Goal: Task Accomplishment & Management: Manage account settings

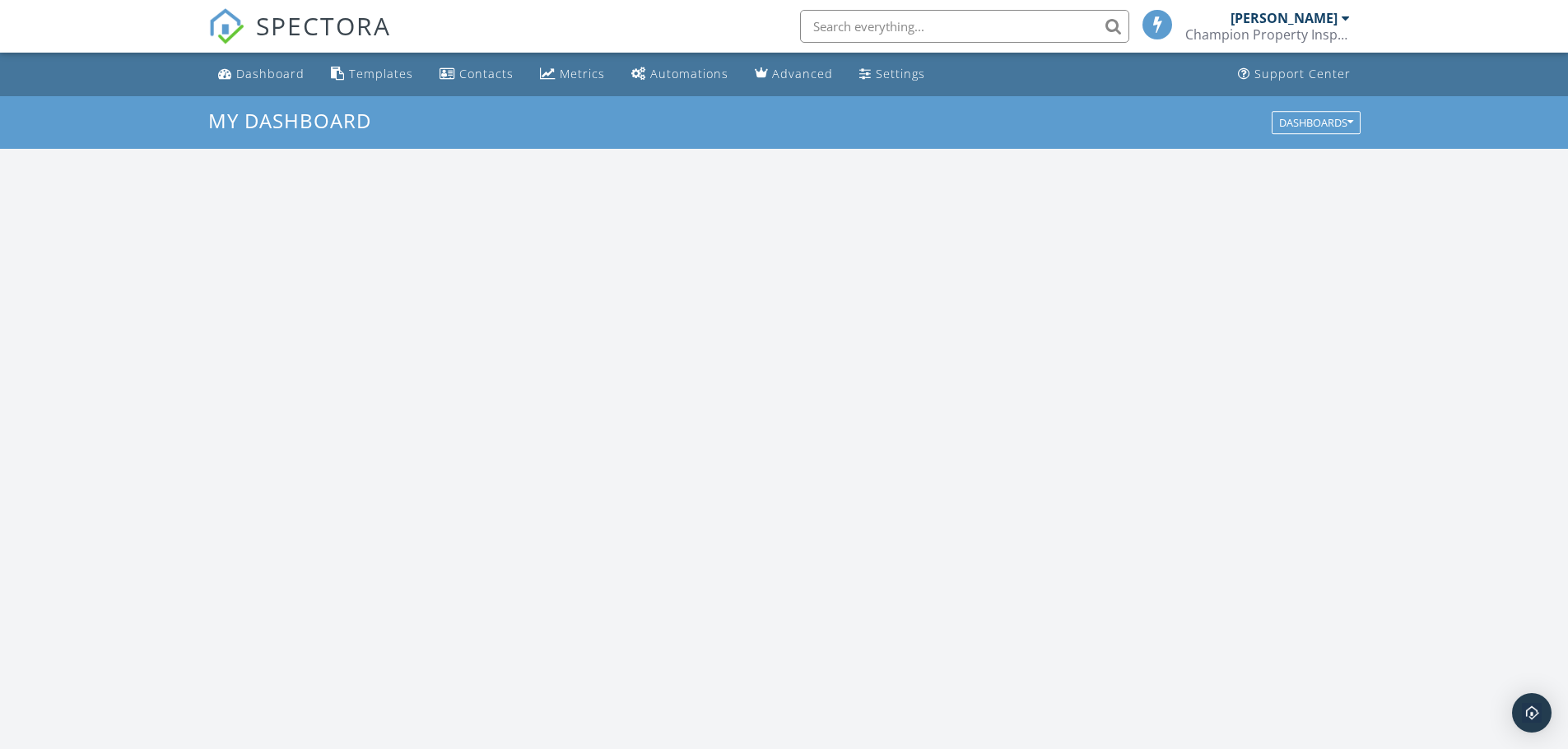
scroll to position [1523, 1593]
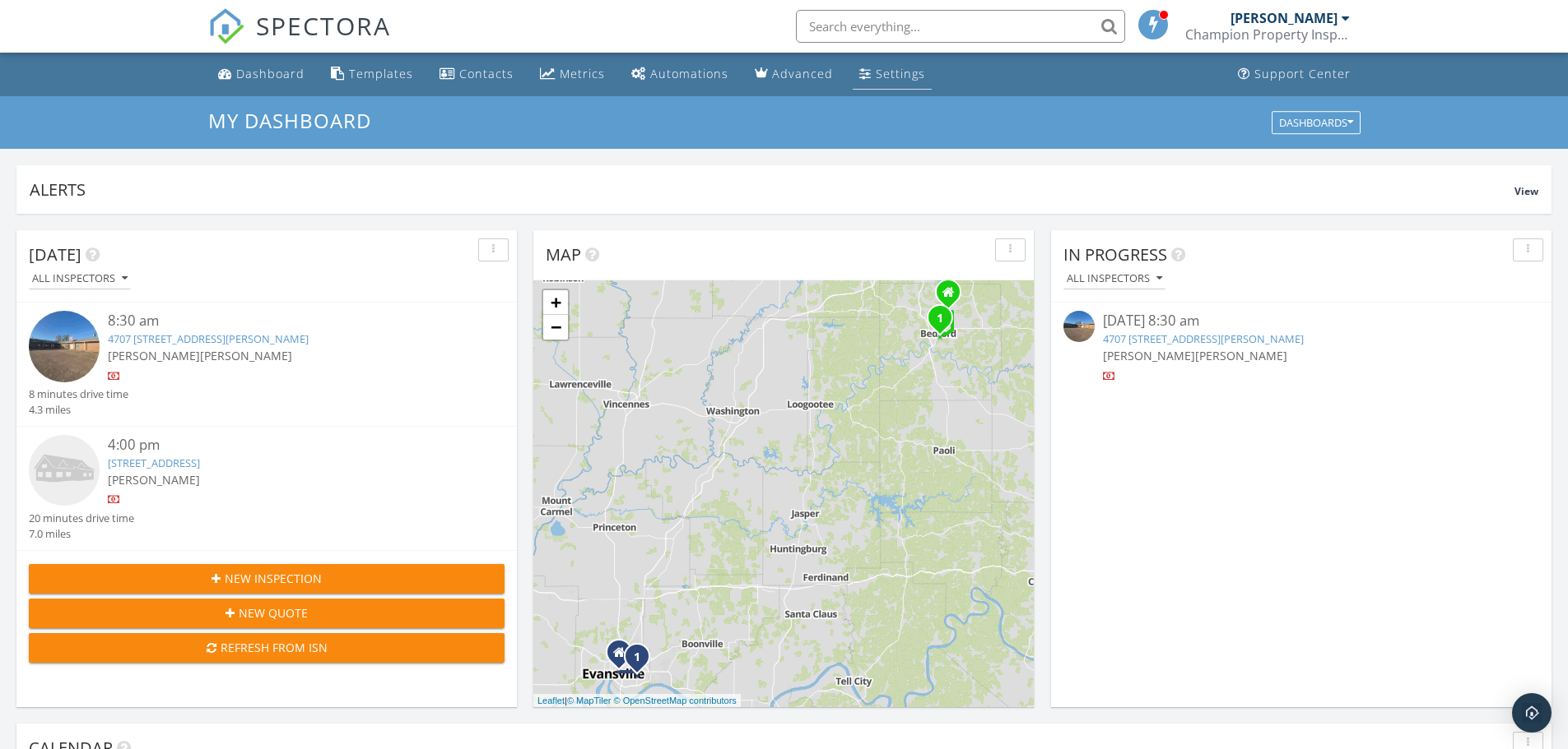
click at [903, 83] on link "Settings" at bounding box center [892, 74] width 79 height 31
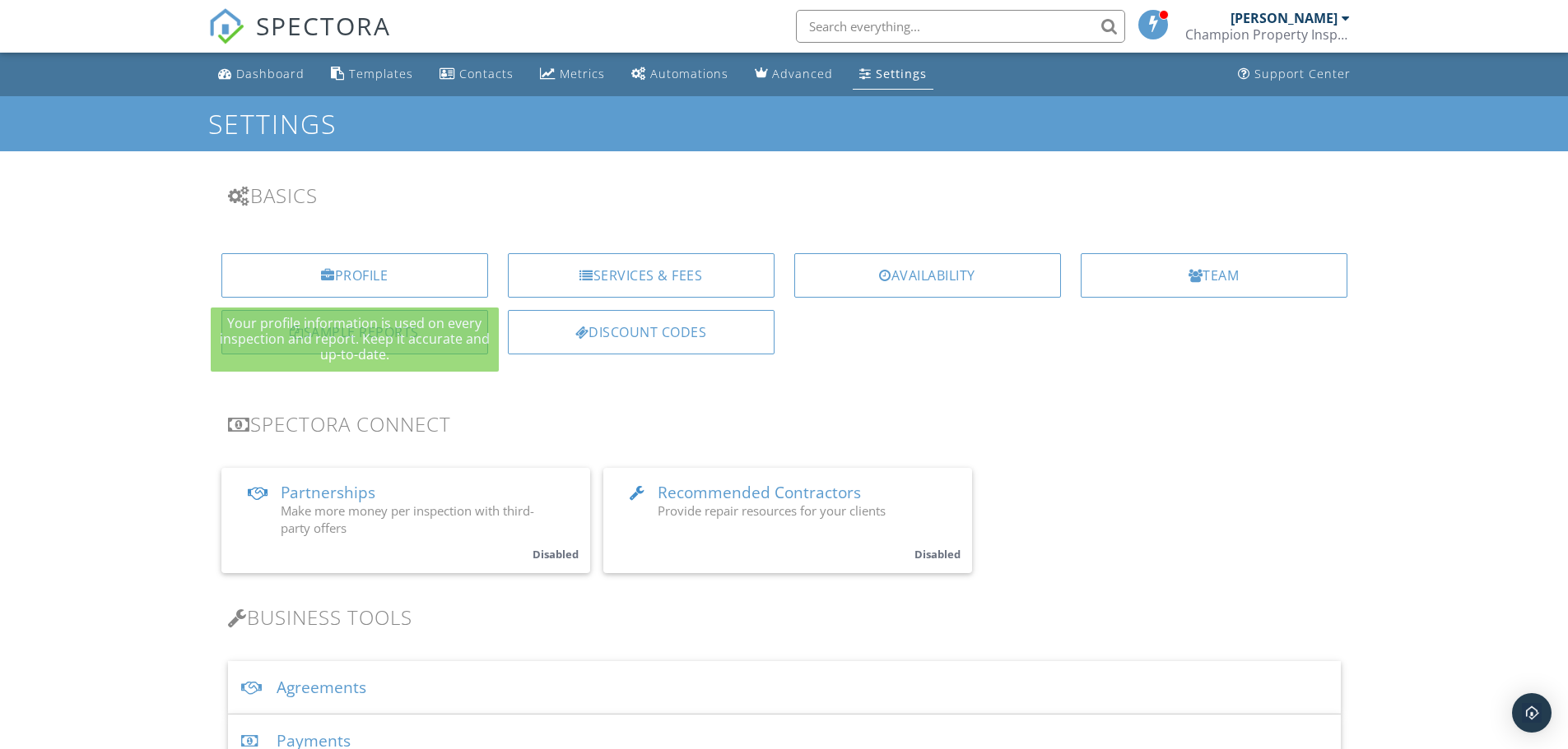
click at [313, 338] on div "Sample Reports" at bounding box center [354, 332] width 266 height 44
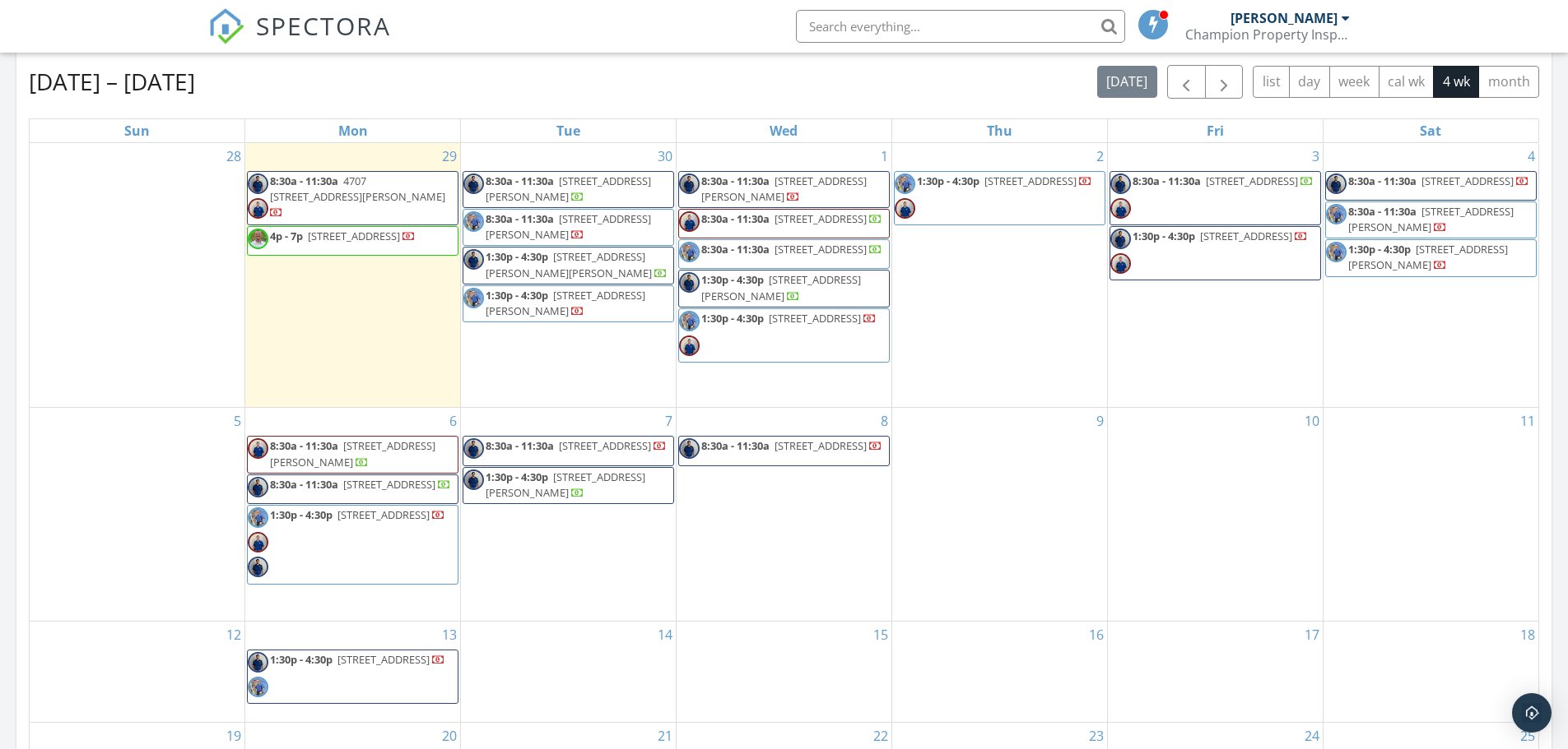
scroll to position [711, 0]
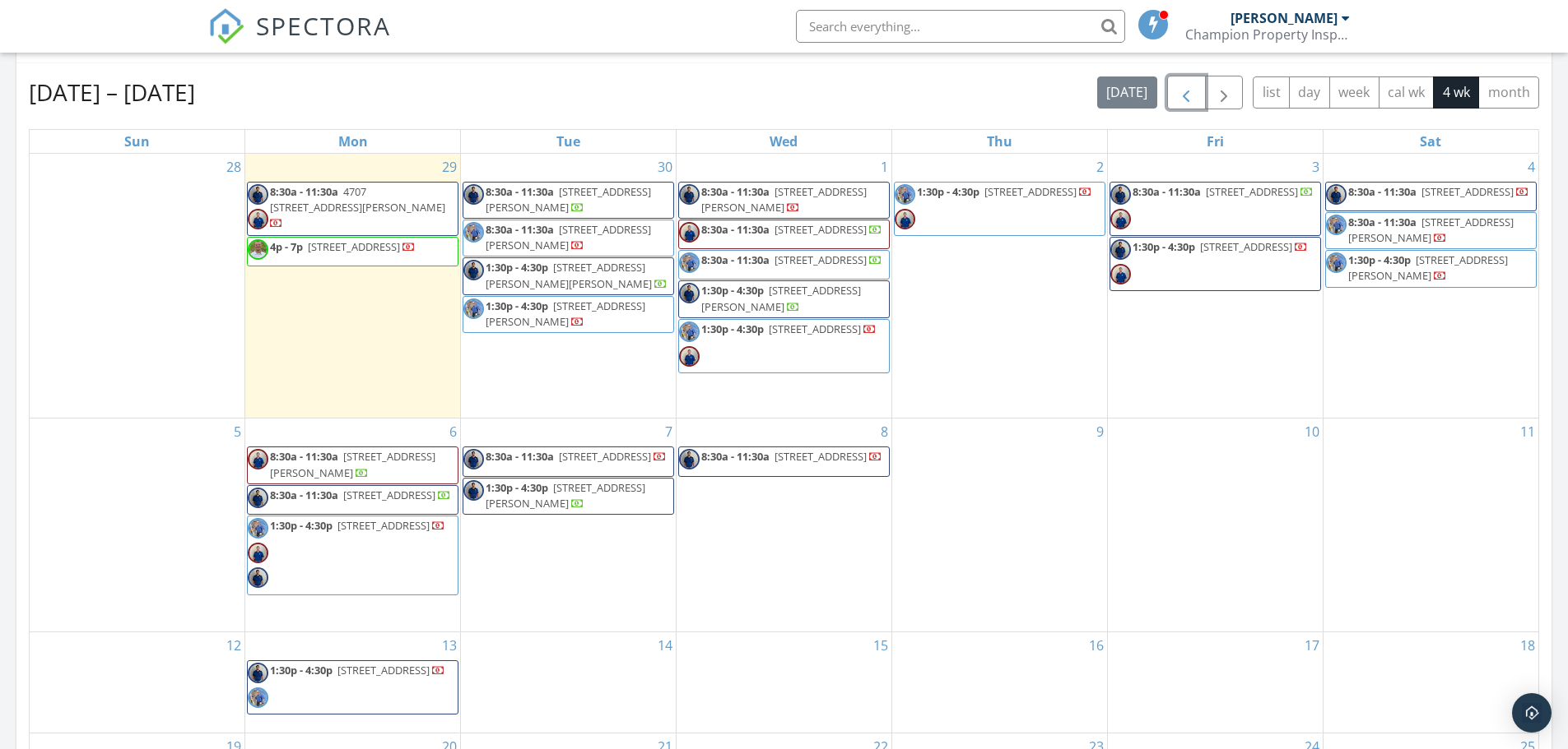
click at [1185, 93] on span "button" at bounding box center [1185, 92] width 19 height 19
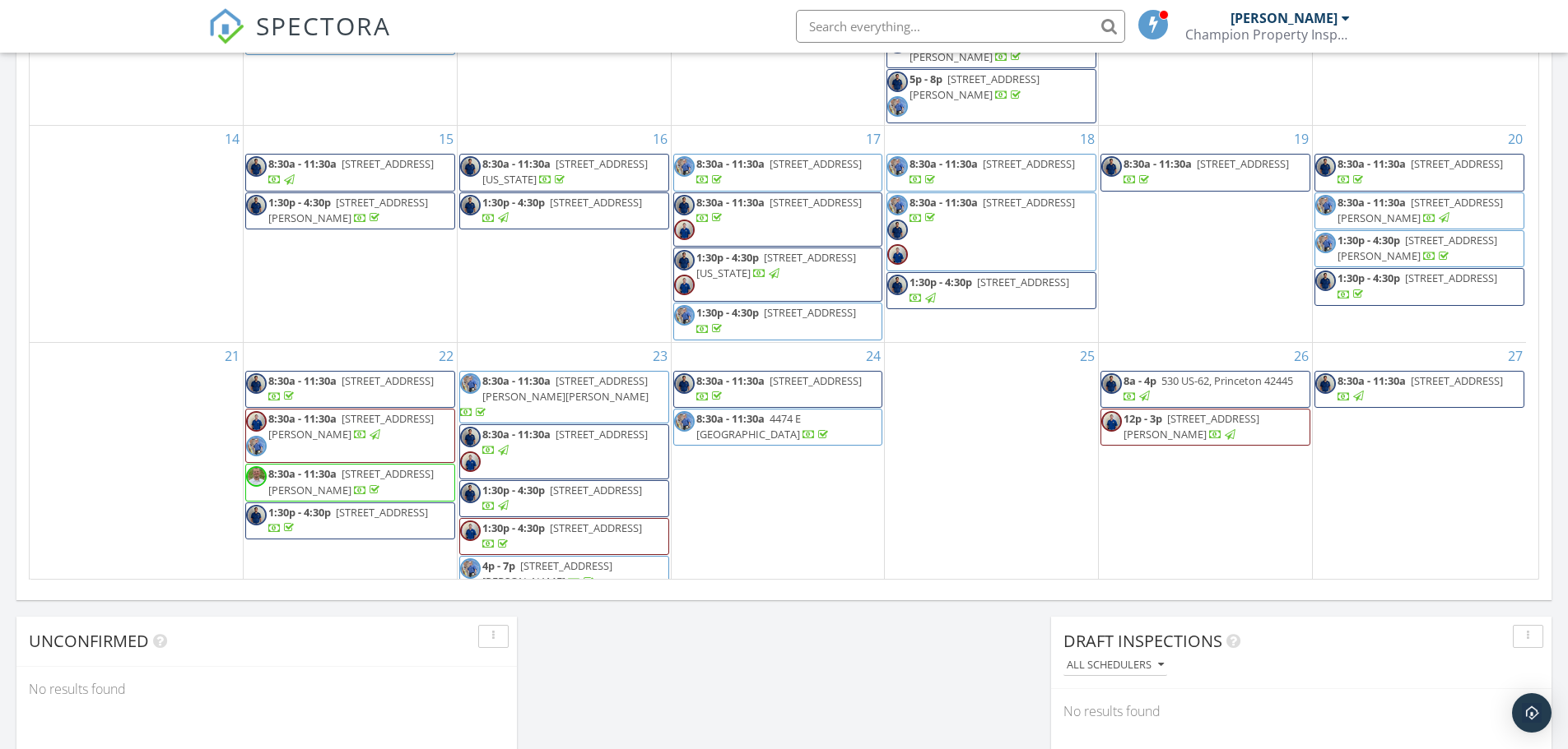
scroll to position [957, 0]
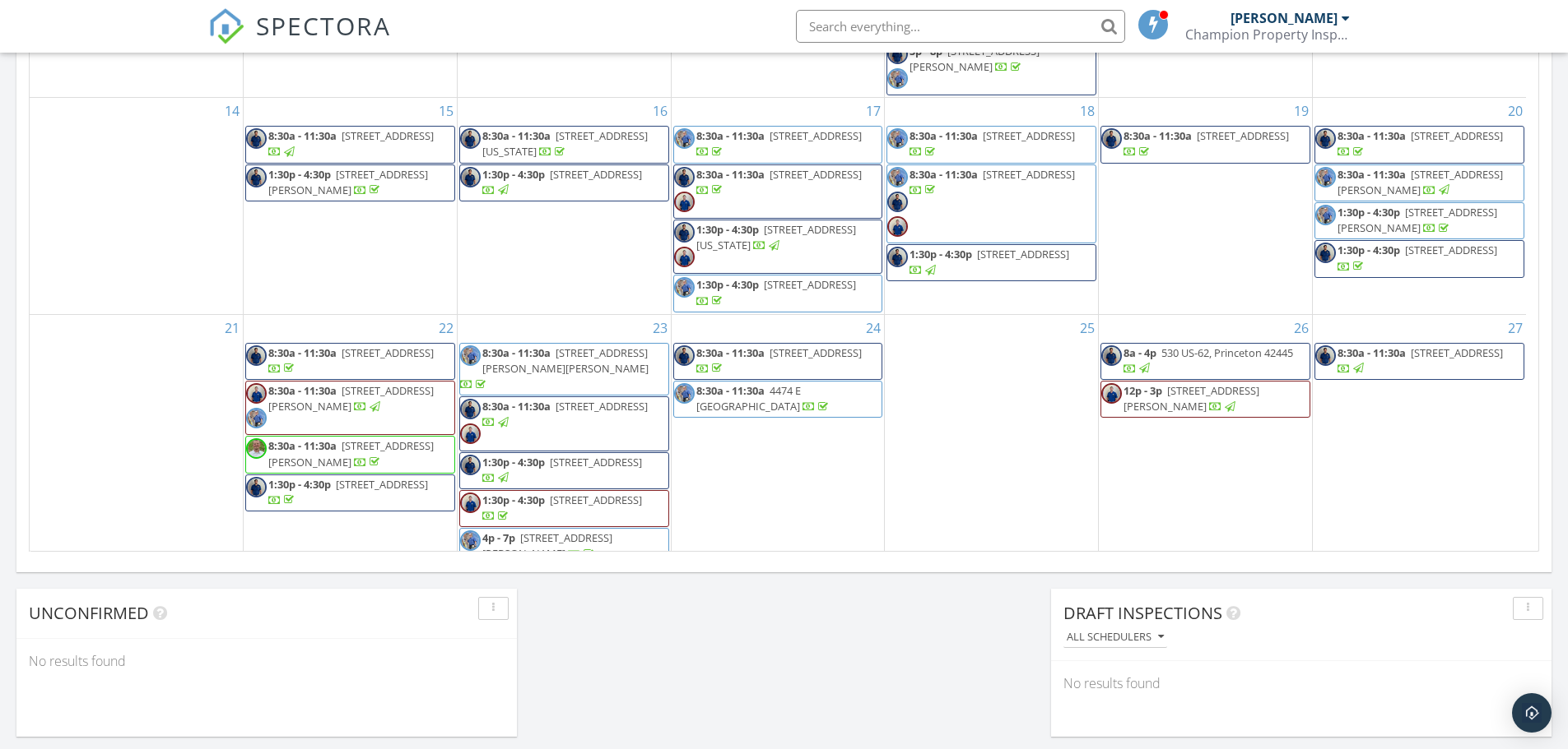
drag, startPoint x: 406, startPoint y: 473, endPoint x: 417, endPoint y: 448, distance: 27.3
click at [417, 448] on span "917 Timothy Ct, Bloomington 47403" at bounding box center [351, 453] width 166 height 31
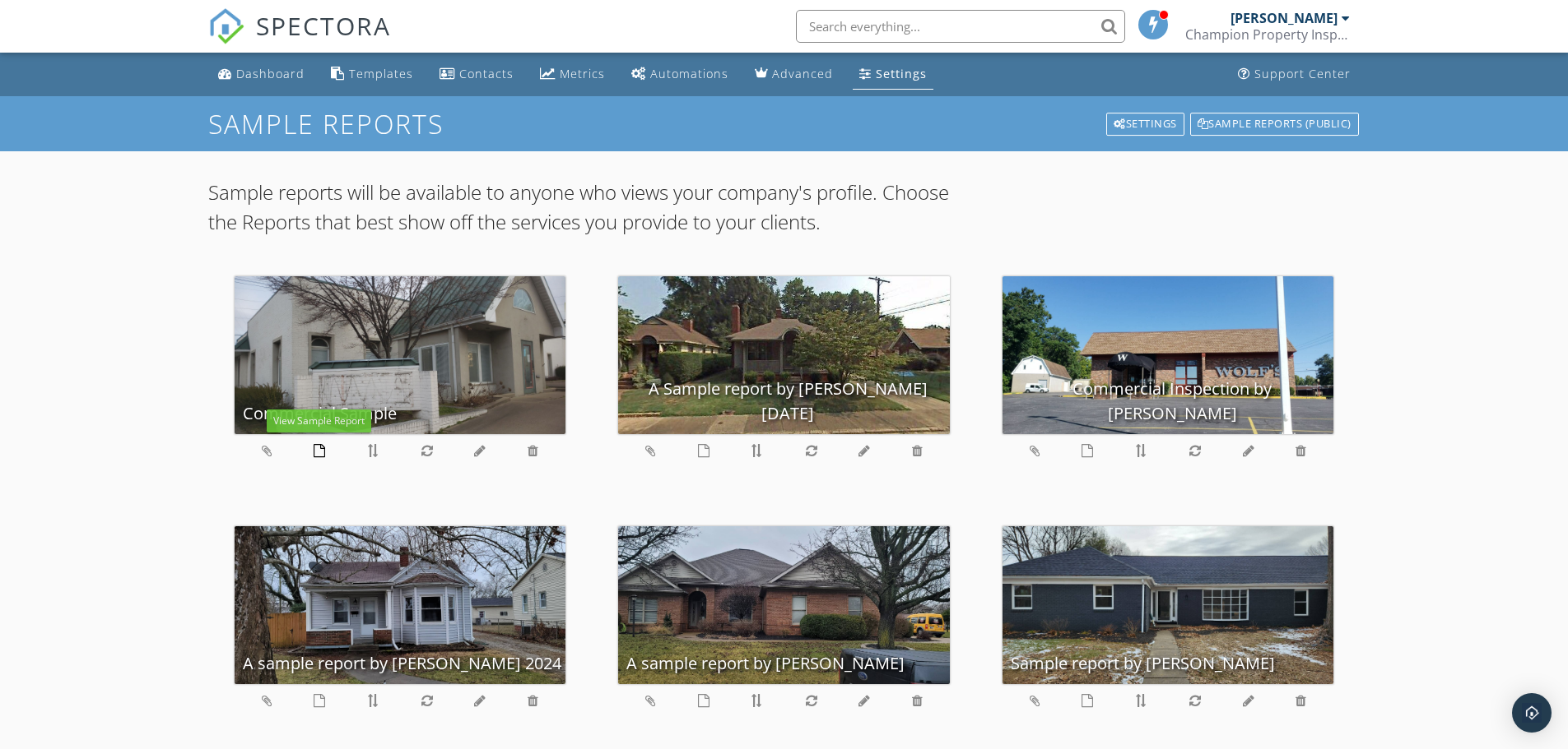
click at [319, 450] on icon at bounding box center [319, 450] width 11 height 13
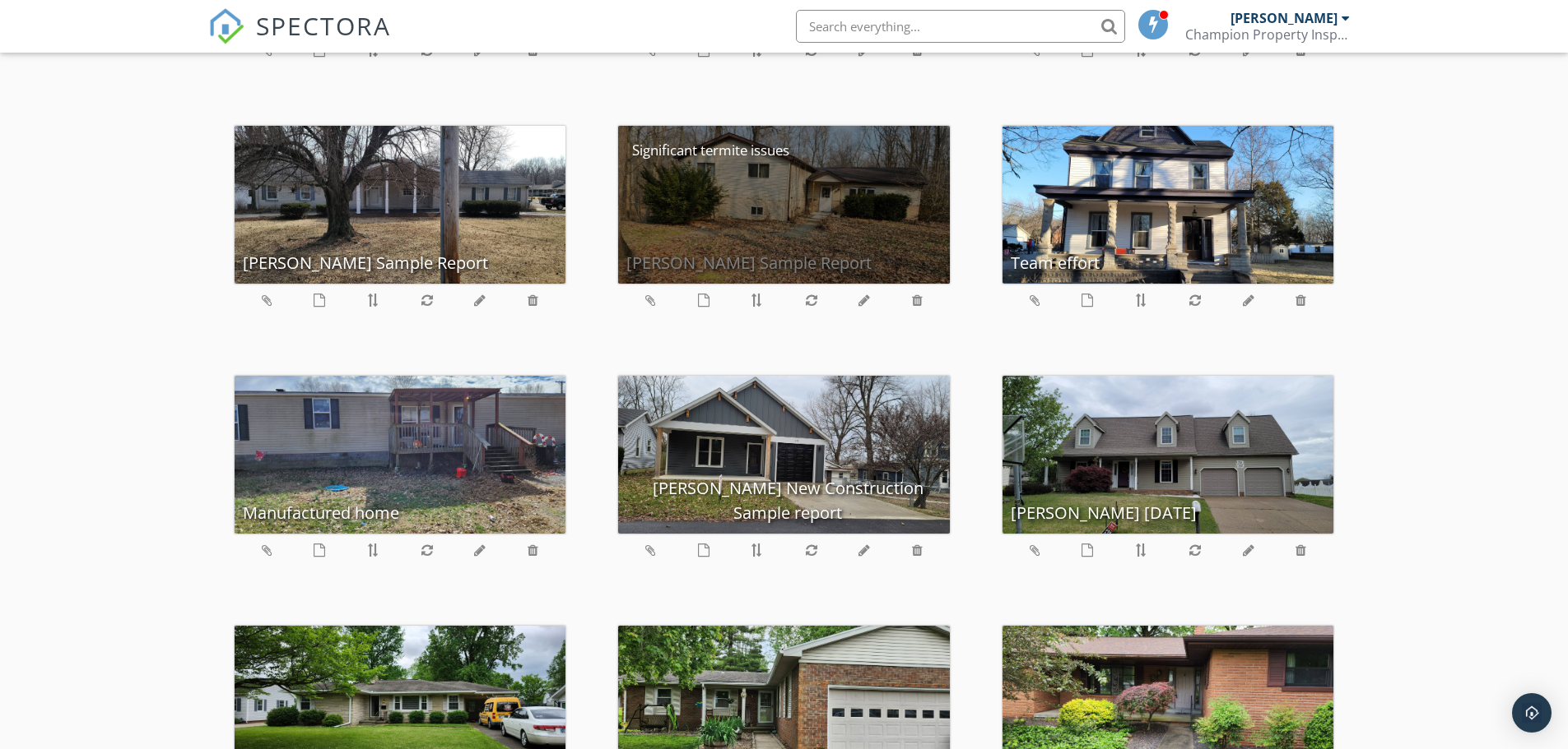
scroll to position [905, 0]
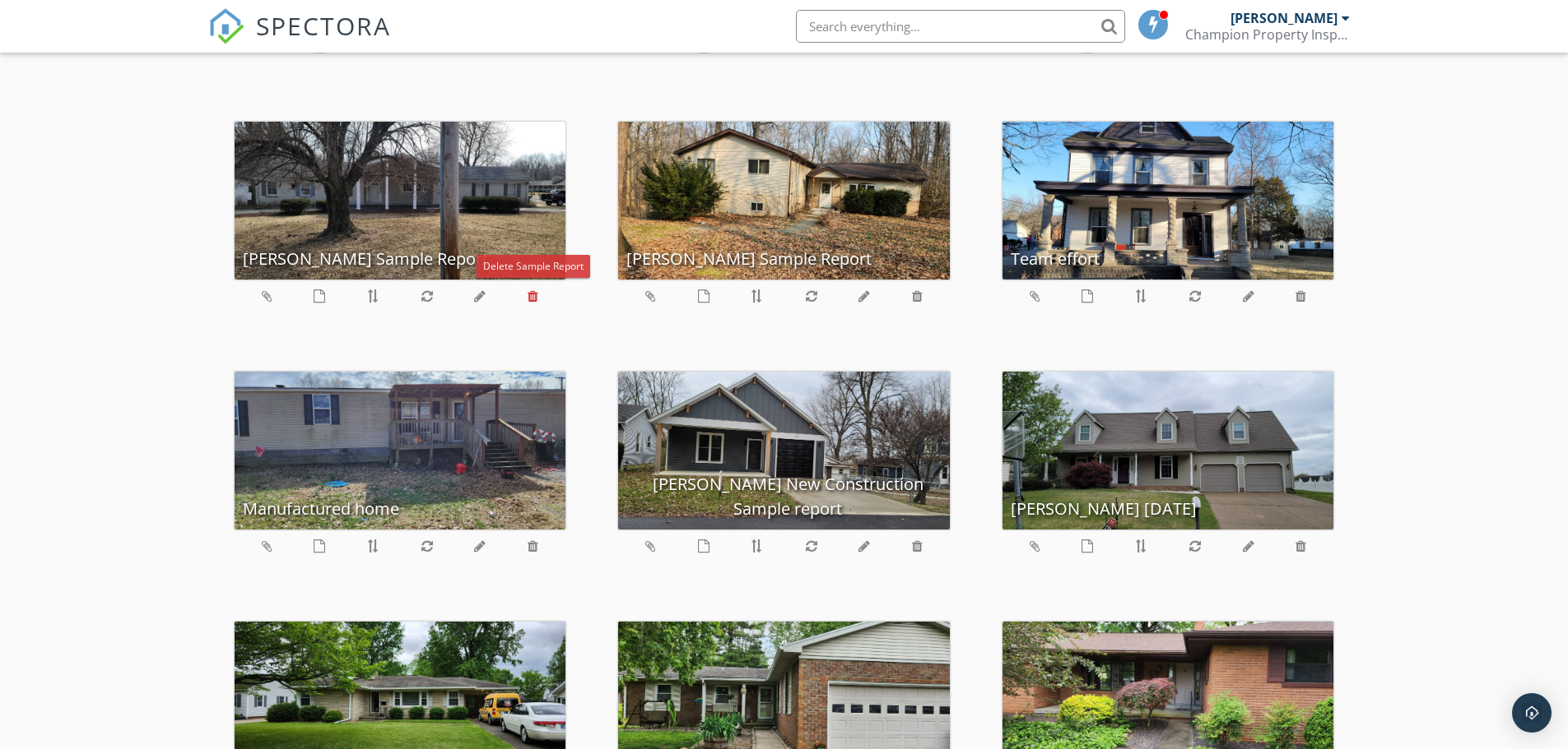
click at [537, 297] on icon at bounding box center [533, 296] width 11 height 13
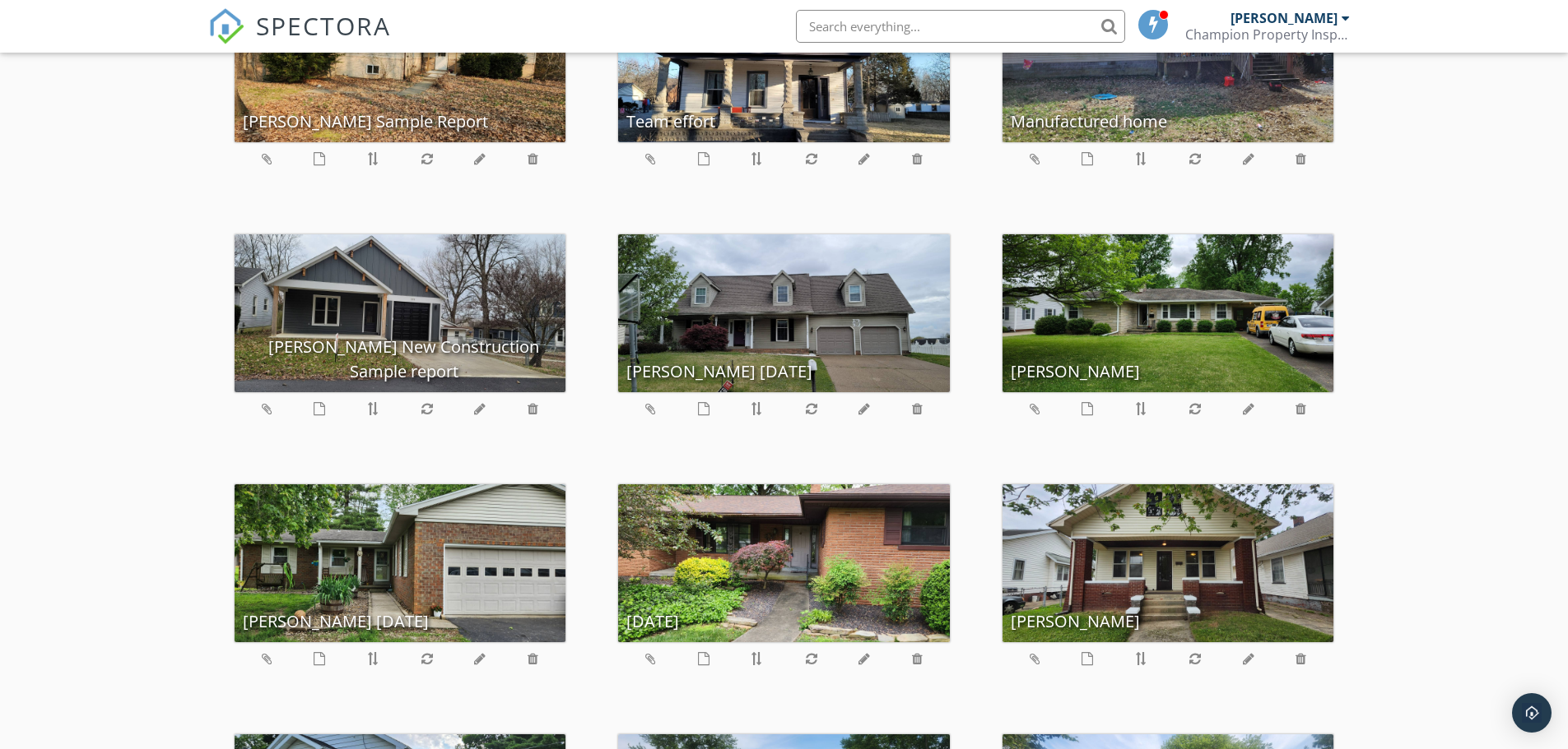
scroll to position [1069, 0]
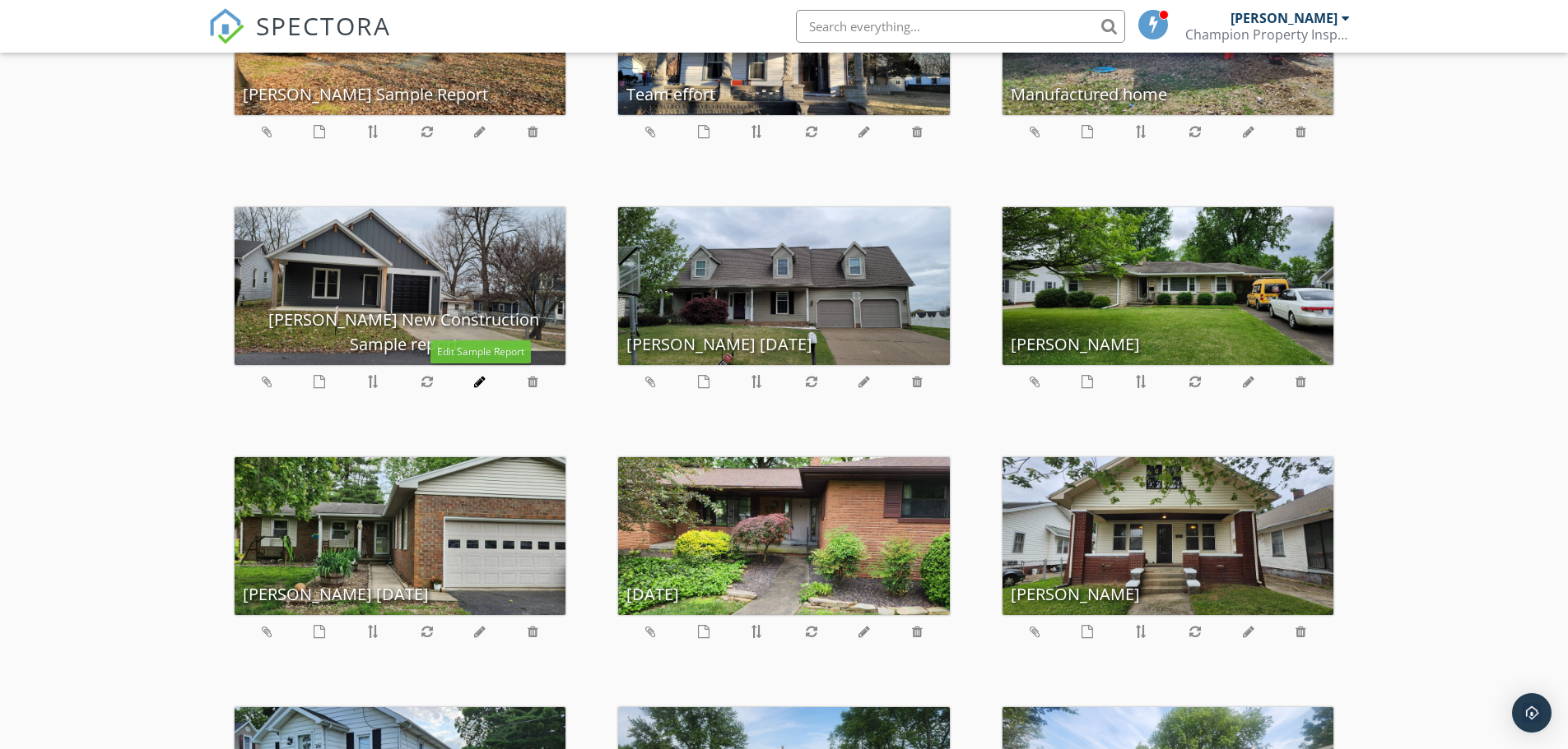
click at [485, 385] on icon at bounding box center [479, 382] width 11 height 13
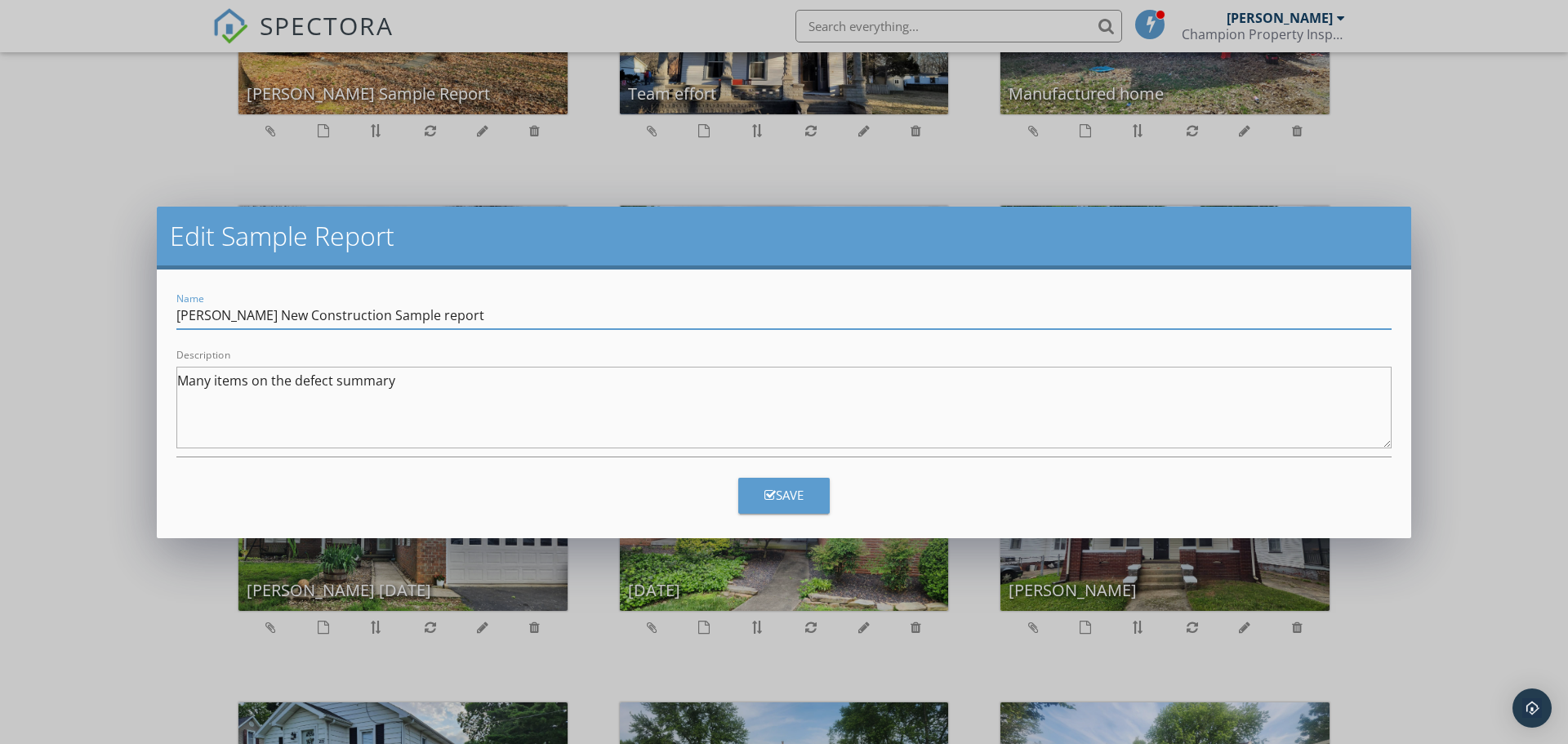
drag, startPoint x: 233, startPoint y: 317, endPoint x: 162, endPoint y: 312, distance: 71.2
click at [162, 312] on div "Name Owen B New Construction Sample report Description Many items on the defect…" at bounding box center [784, 404] width 1254 height 269
type input "New Construction Sample report"
click at [809, 492] on button "Save" at bounding box center [784, 495] width 92 height 36
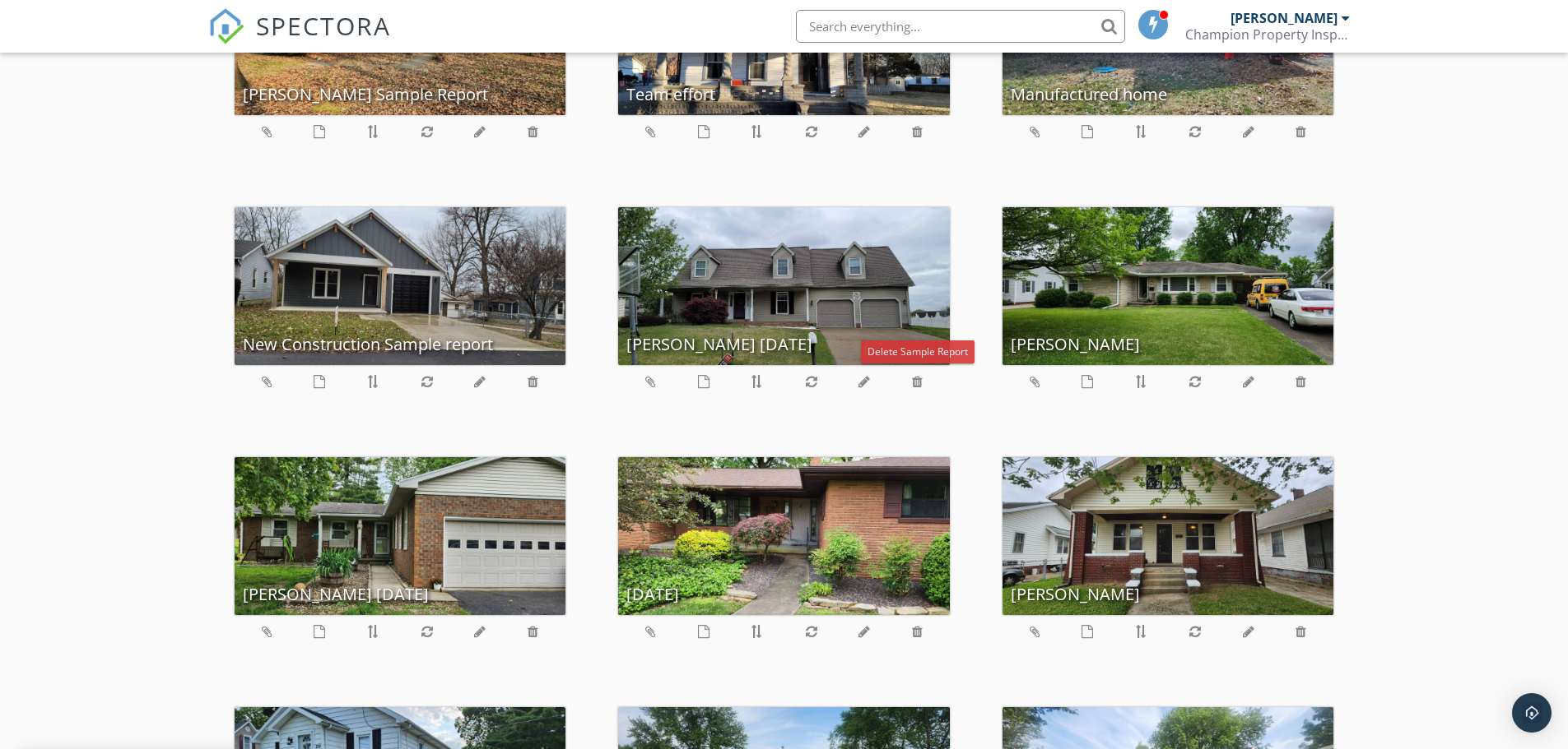
click at [919, 390] on div at bounding box center [918, 381] width 11 height 19
click at [916, 381] on icon at bounding box center [918, 382] width 11 height 13
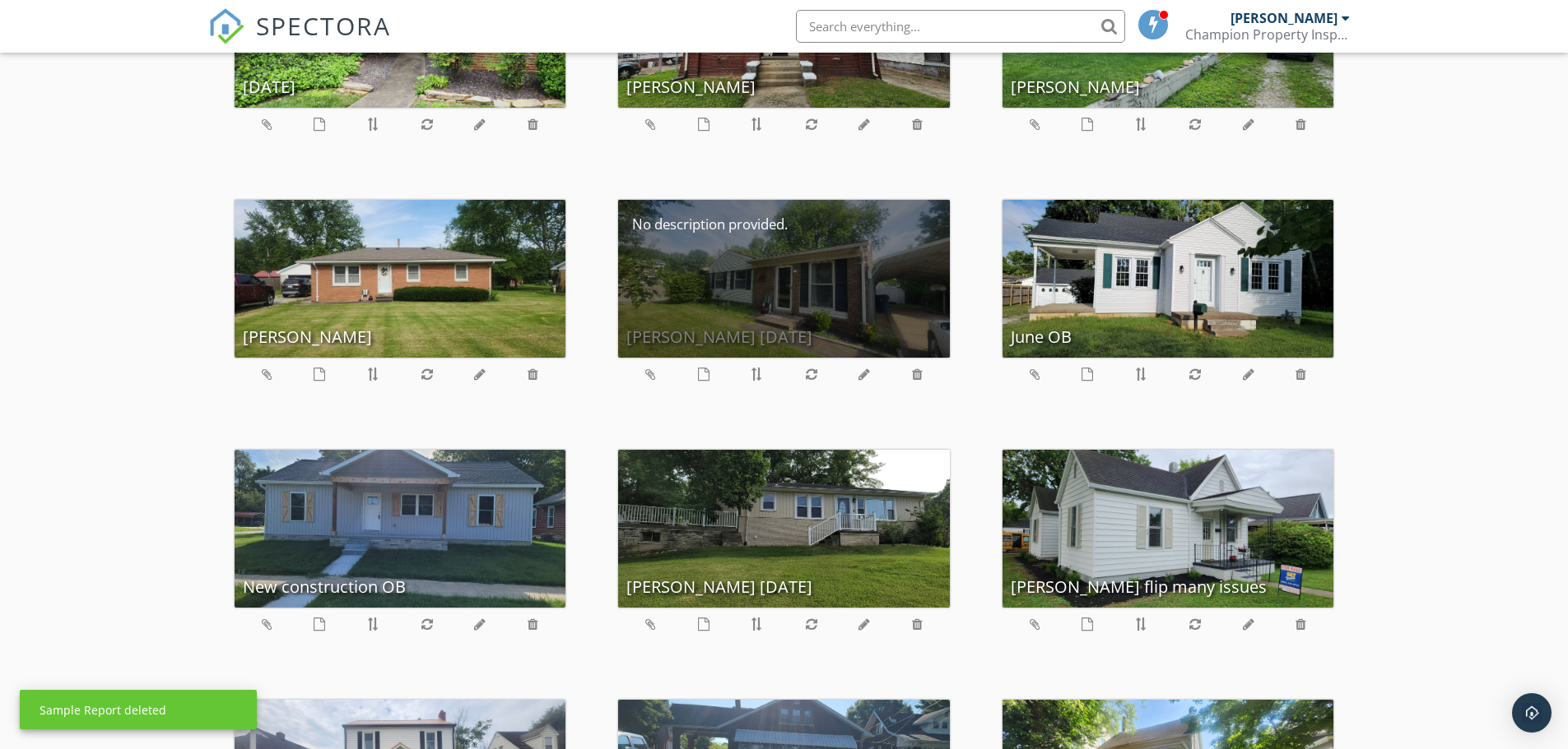
scroll to position [1645, 0]
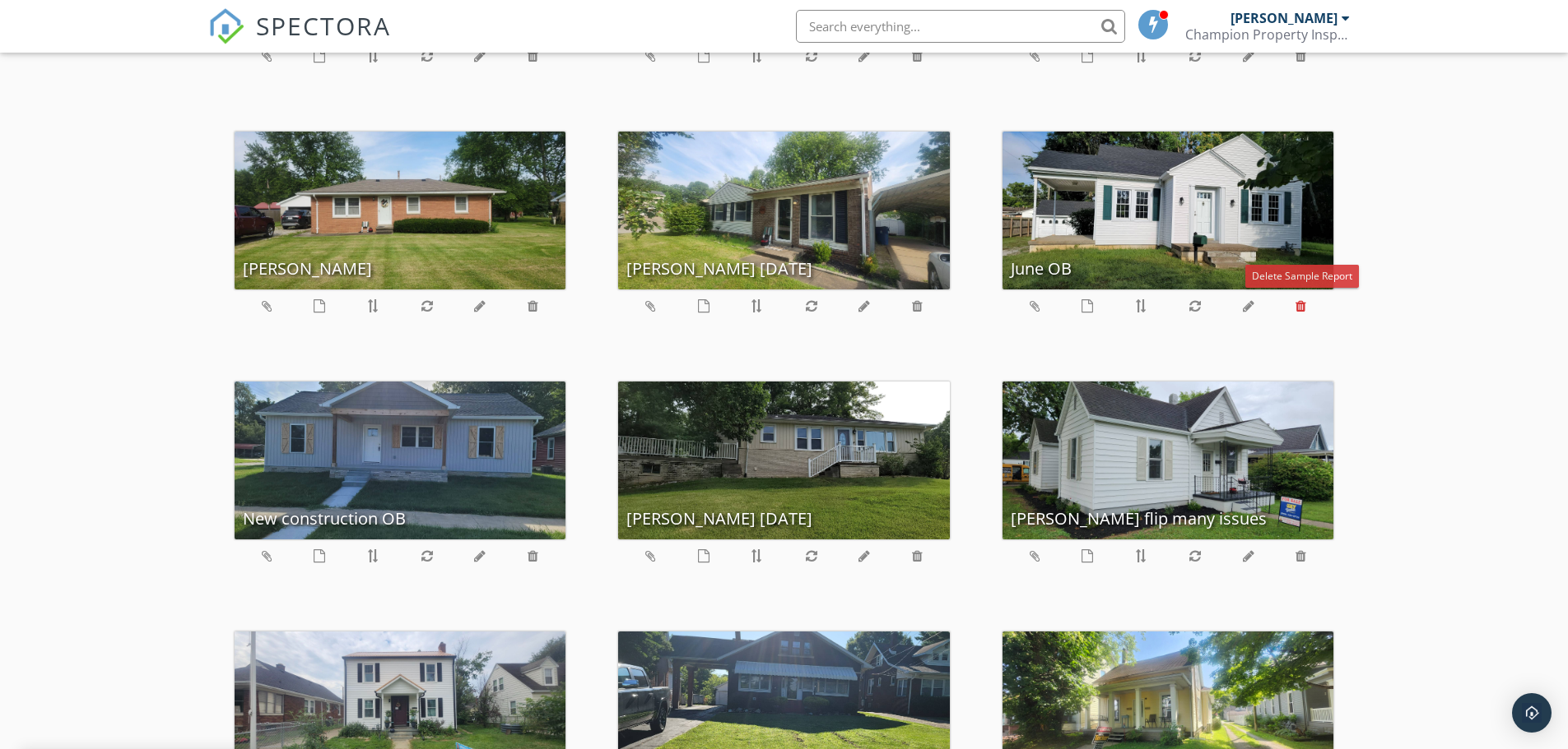
click at [1300, 310] on icon at bounding box center [1301, 306] width 11 height 13
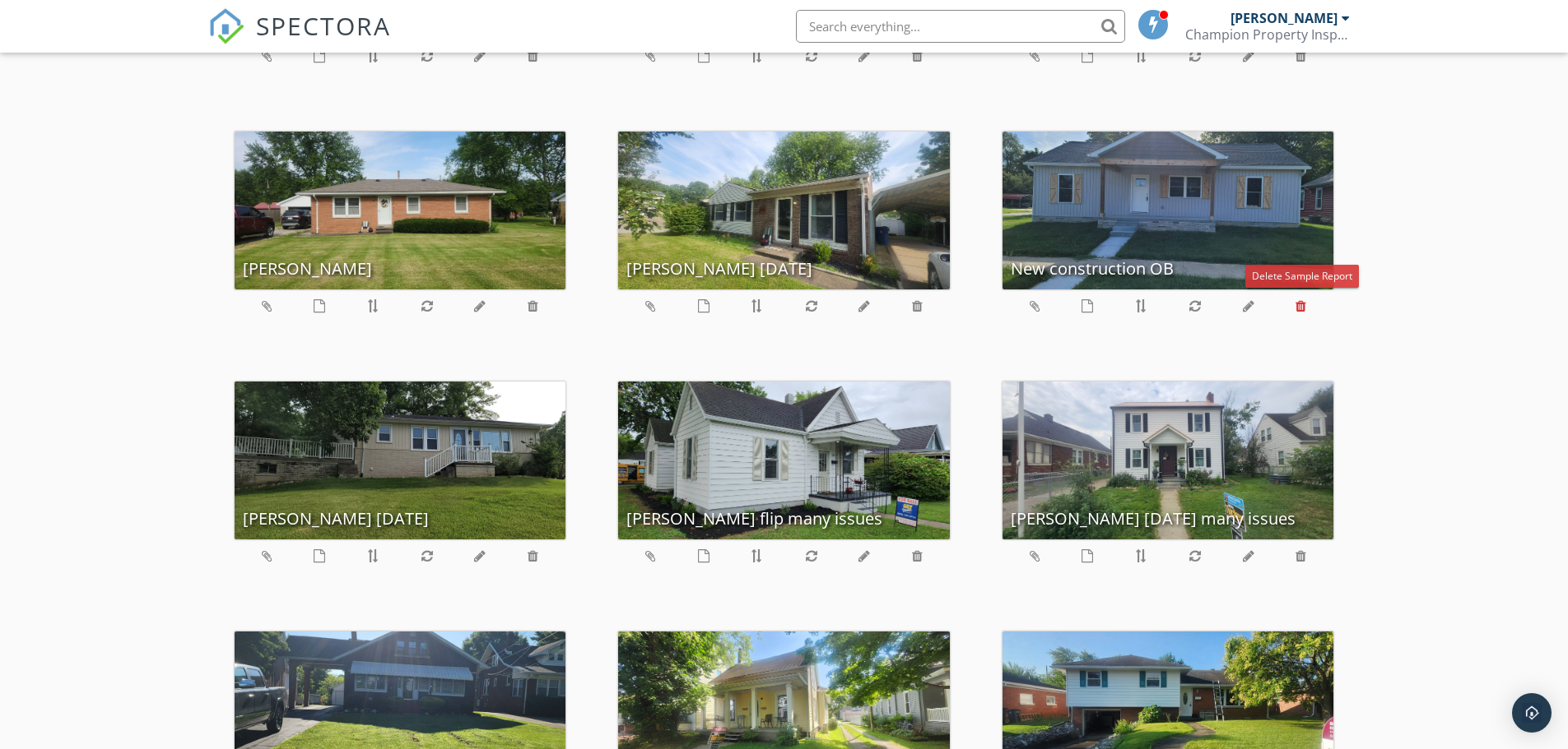
click at [1296, 305] on icon at bounding box center [1301, 306] width 11 height 13
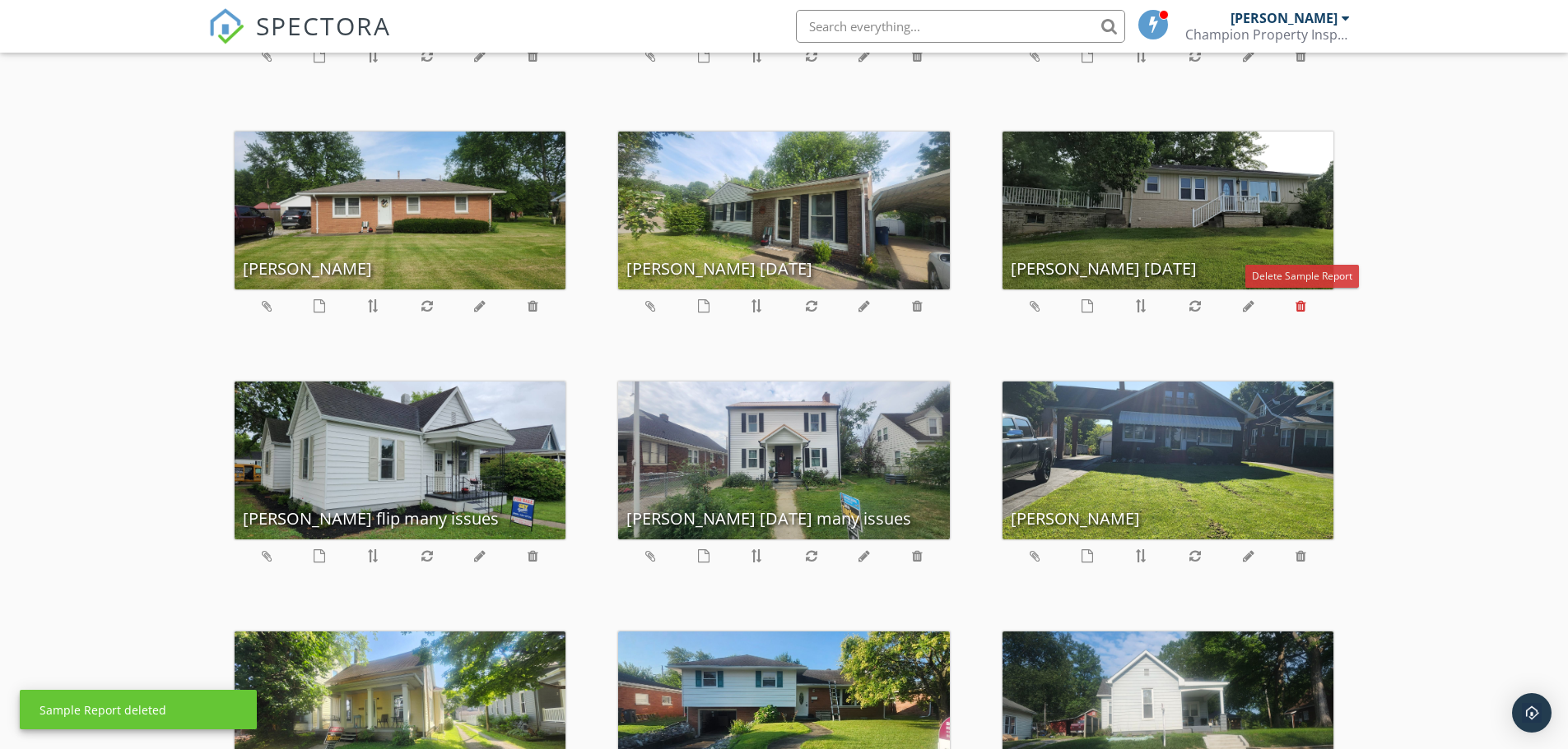
click at [1303, 308] on icon at bounding box center [1301, 306] width 11 height 13
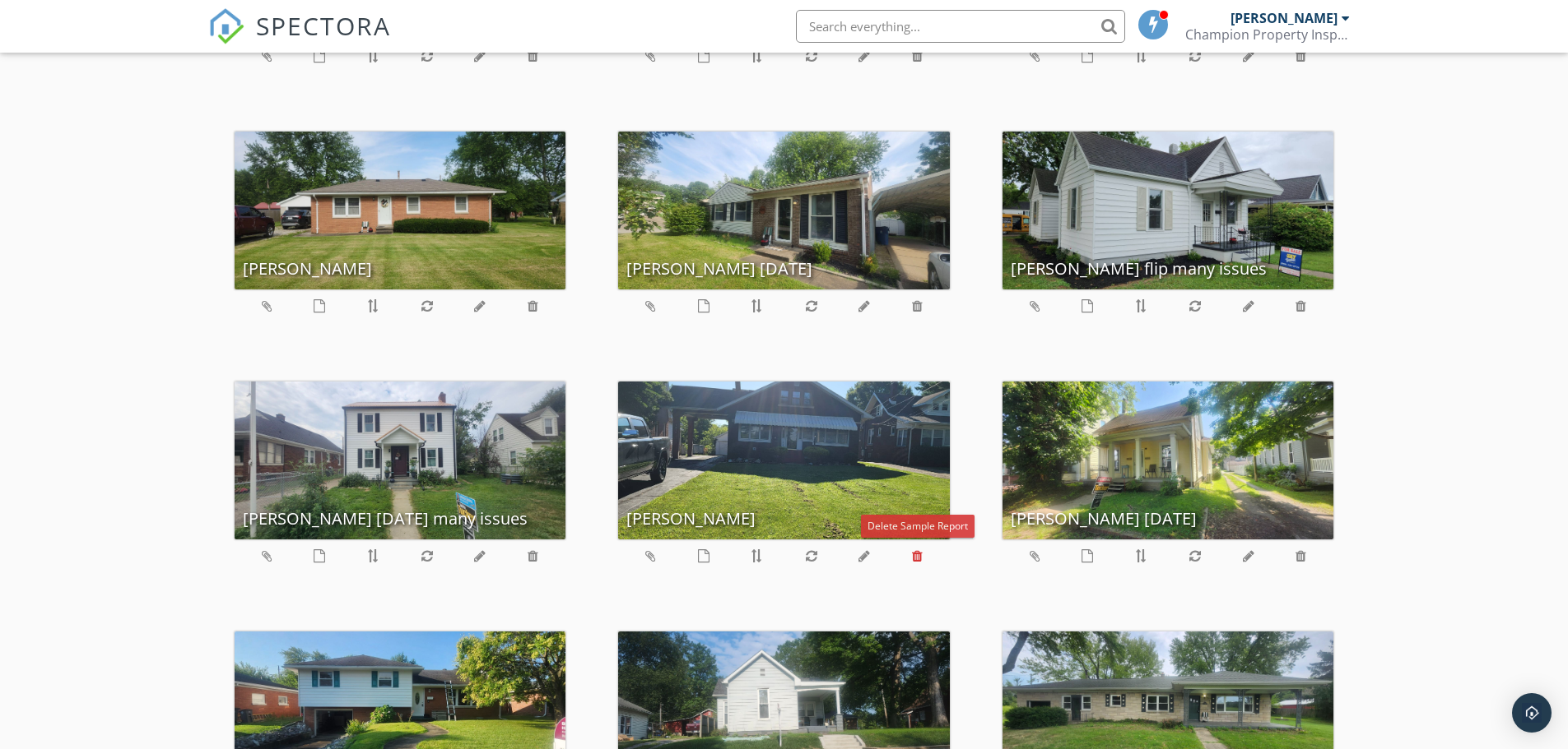
click at [914, 558] on icon at bounding box center [918, 556] width 11 height 13
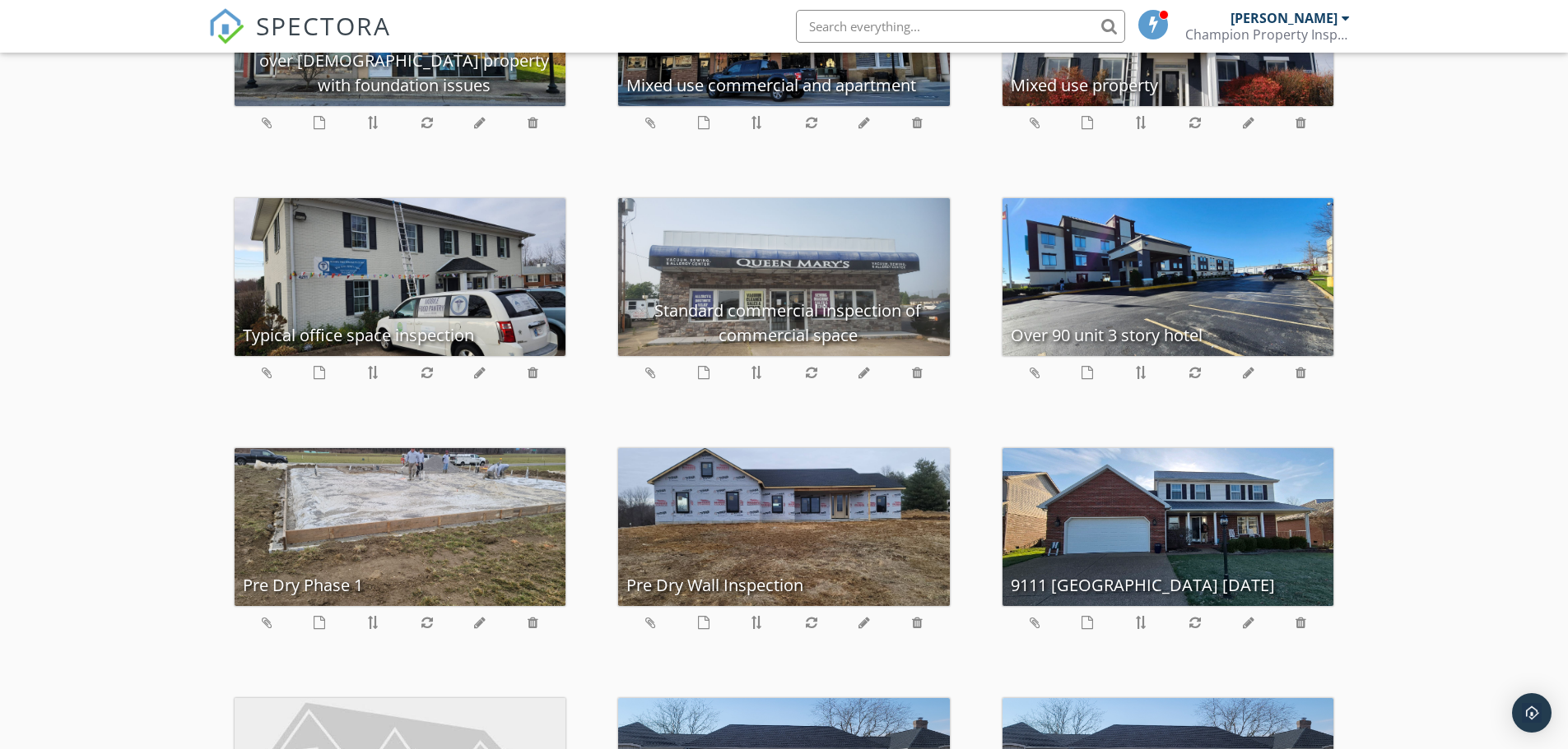
scroll to position [3455, 0]
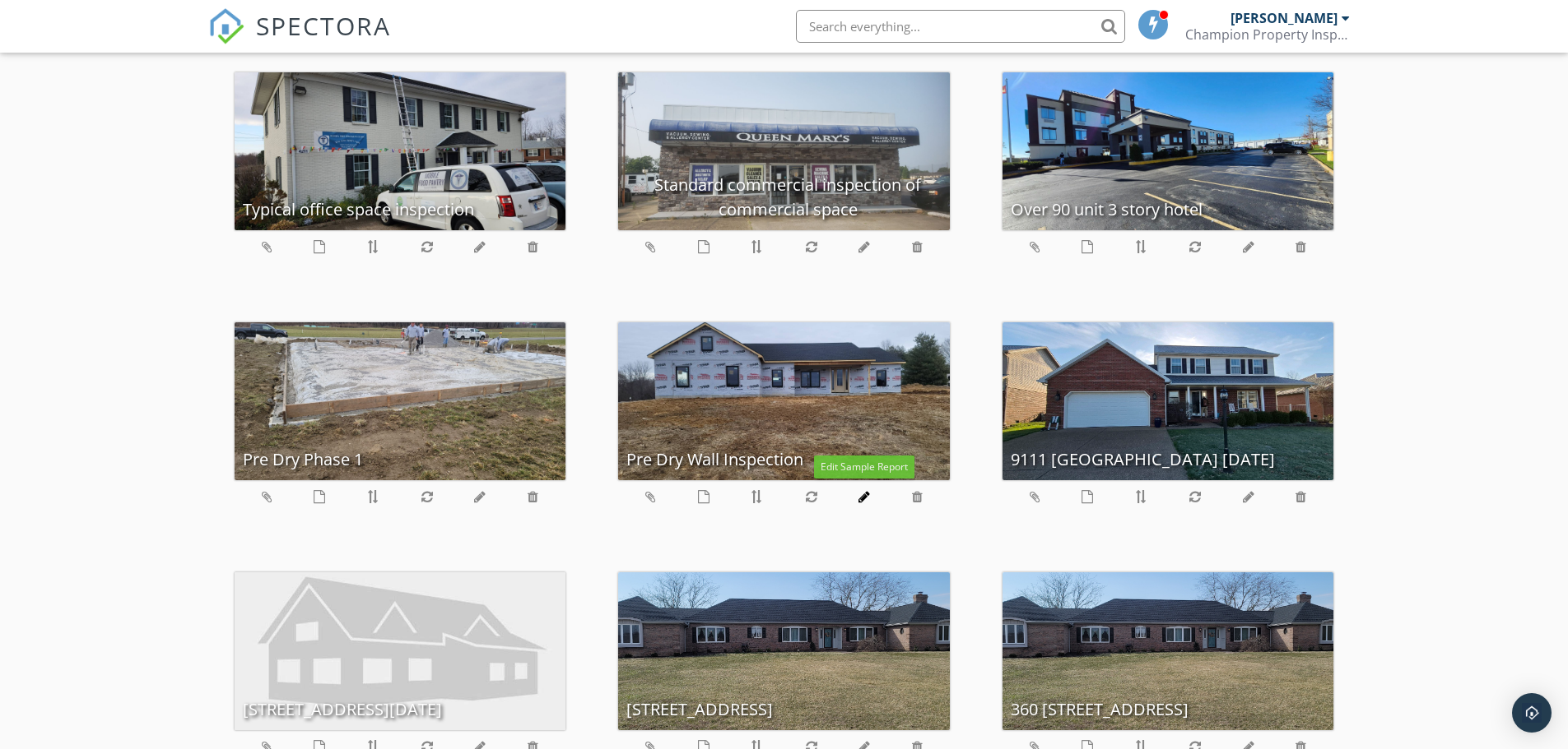
click at [863, 498] on icon at bounding box center [864, 497] width 11 height 13
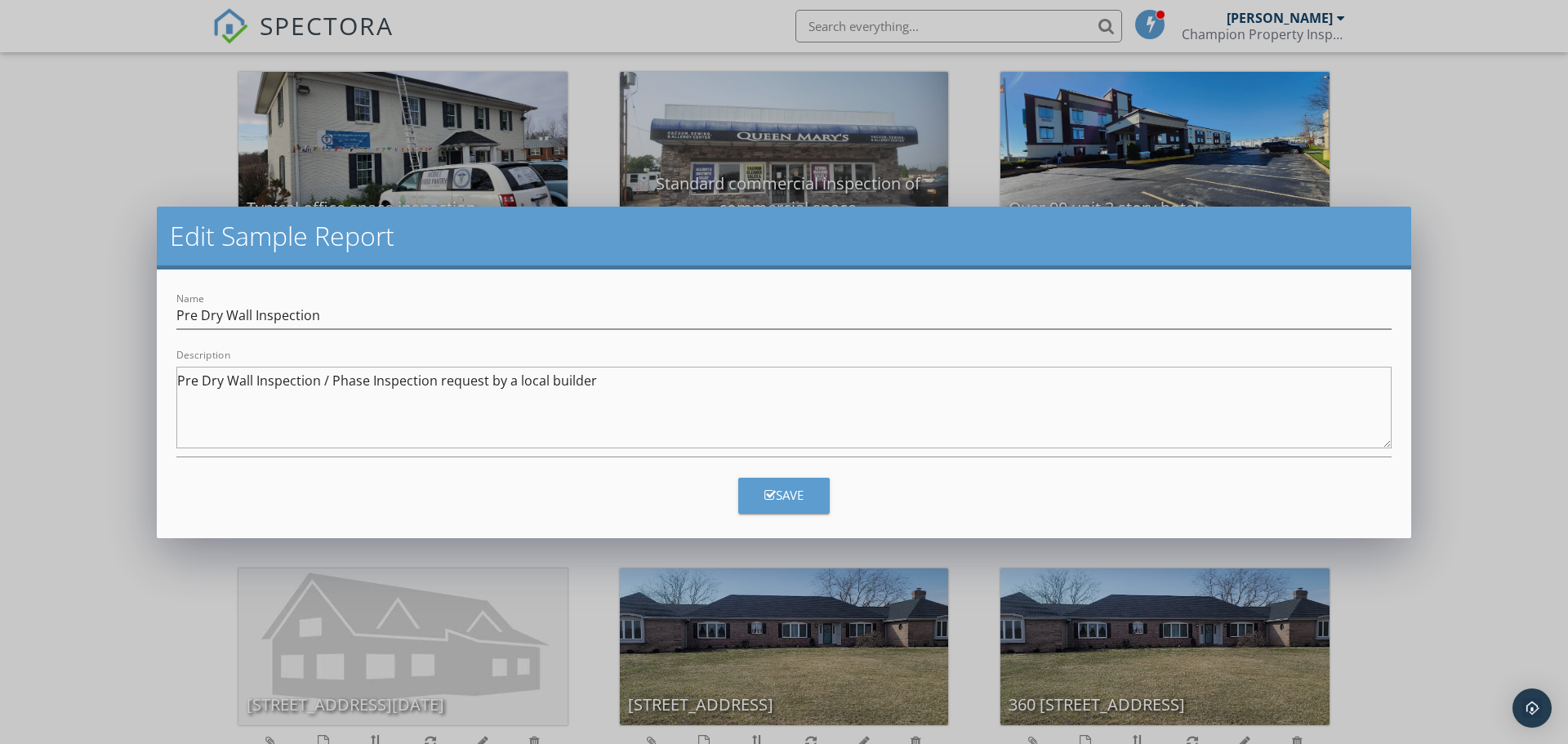
click at [766, 499] on icon "button" at bounding box center [770, 495] width 11 height 12
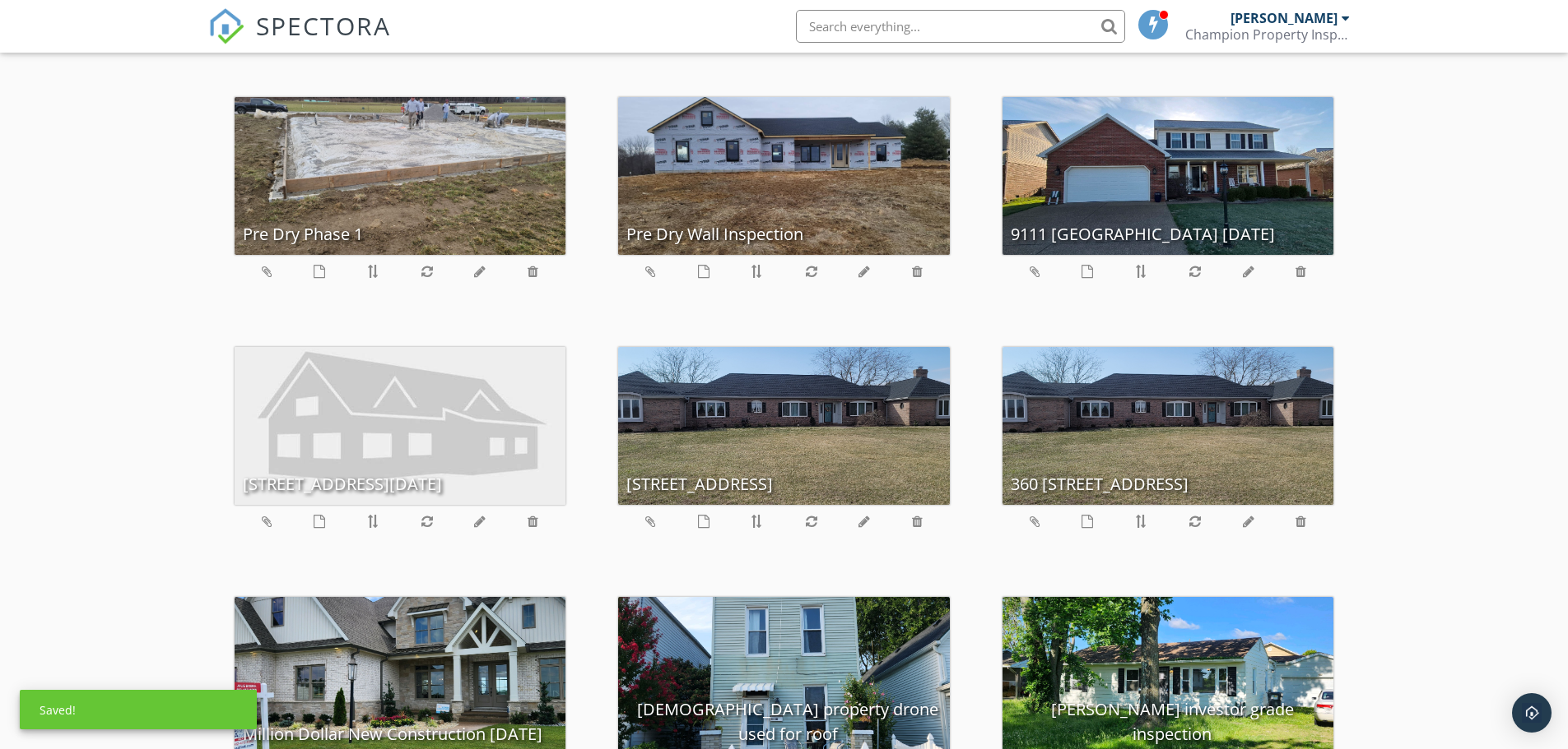
scroll to position [3702, 0]
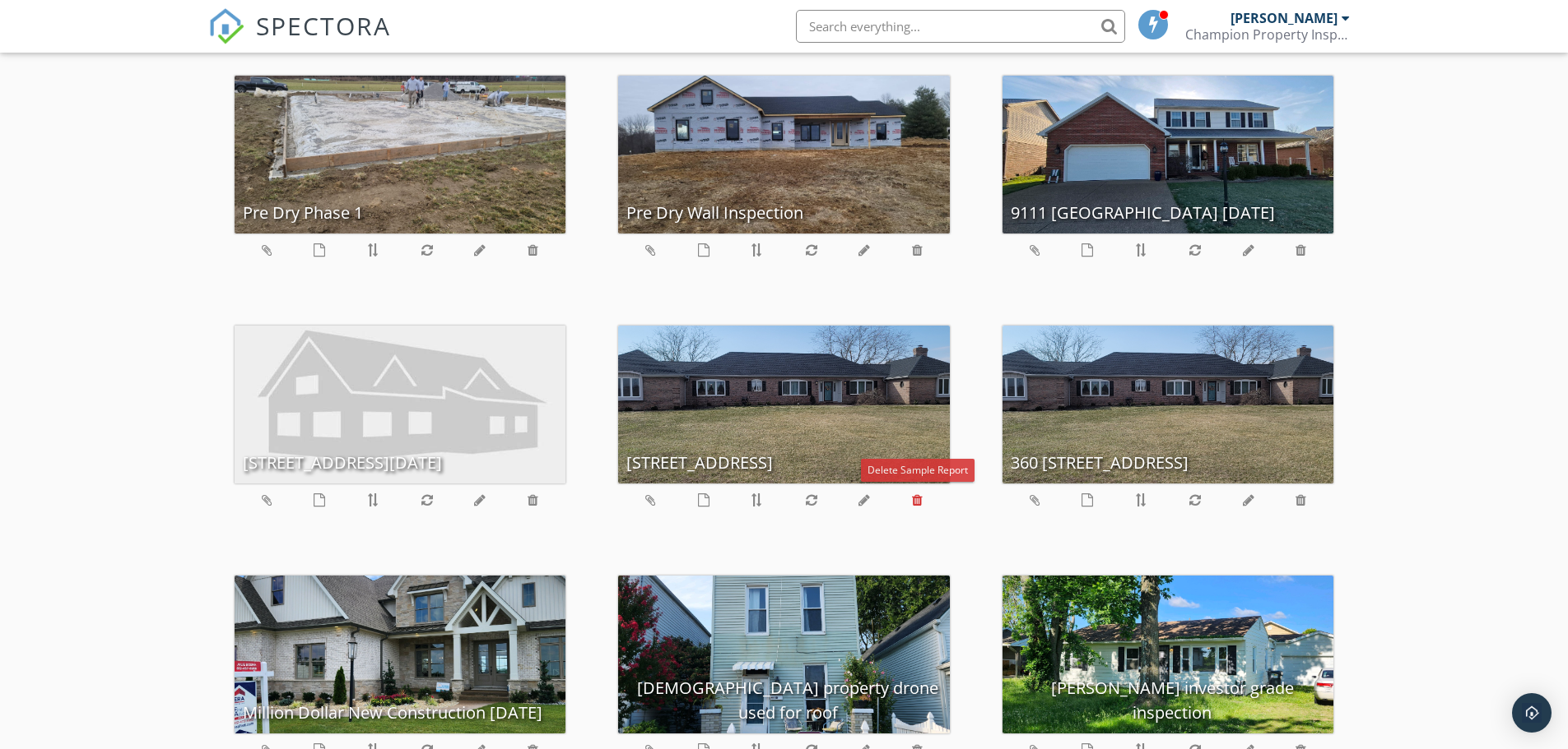
click at [917, 507] on icon at bounding box center [918, 500] width 11 height 13
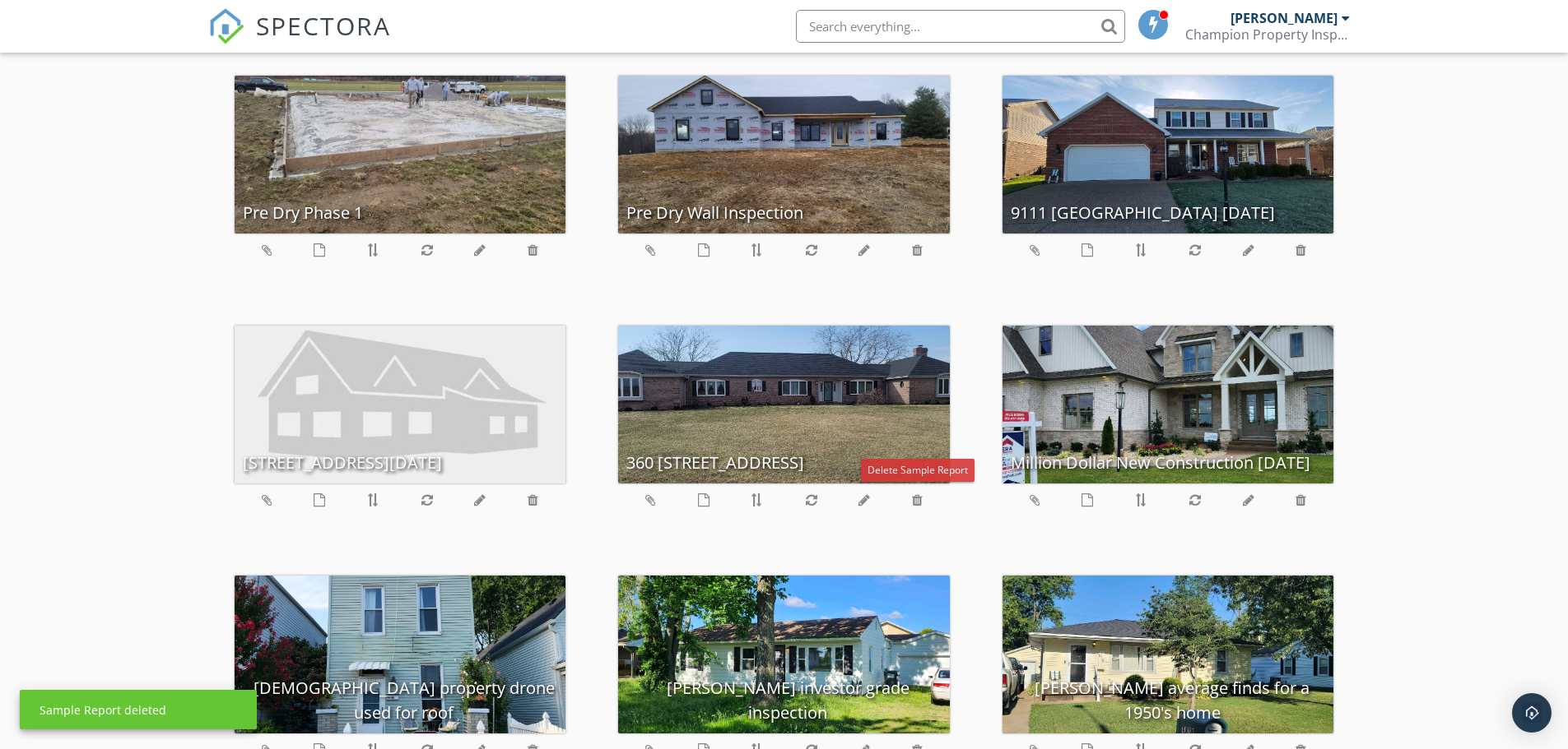
click at [917, 507] on icon at bounding box center [918, 500] width 11 height 13
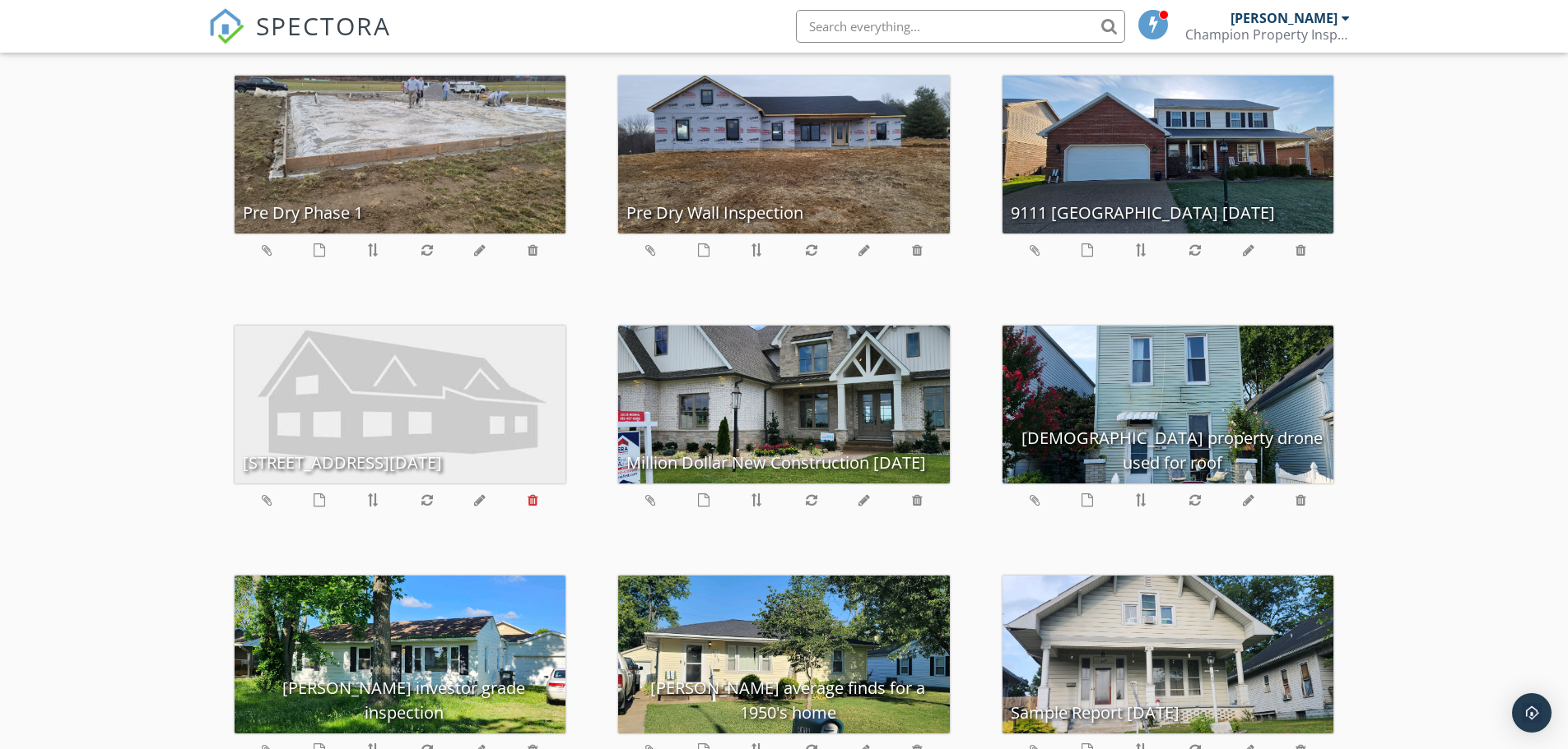
click at [537, 499] on icon at bounding box center [533, 500] width 11 height 13
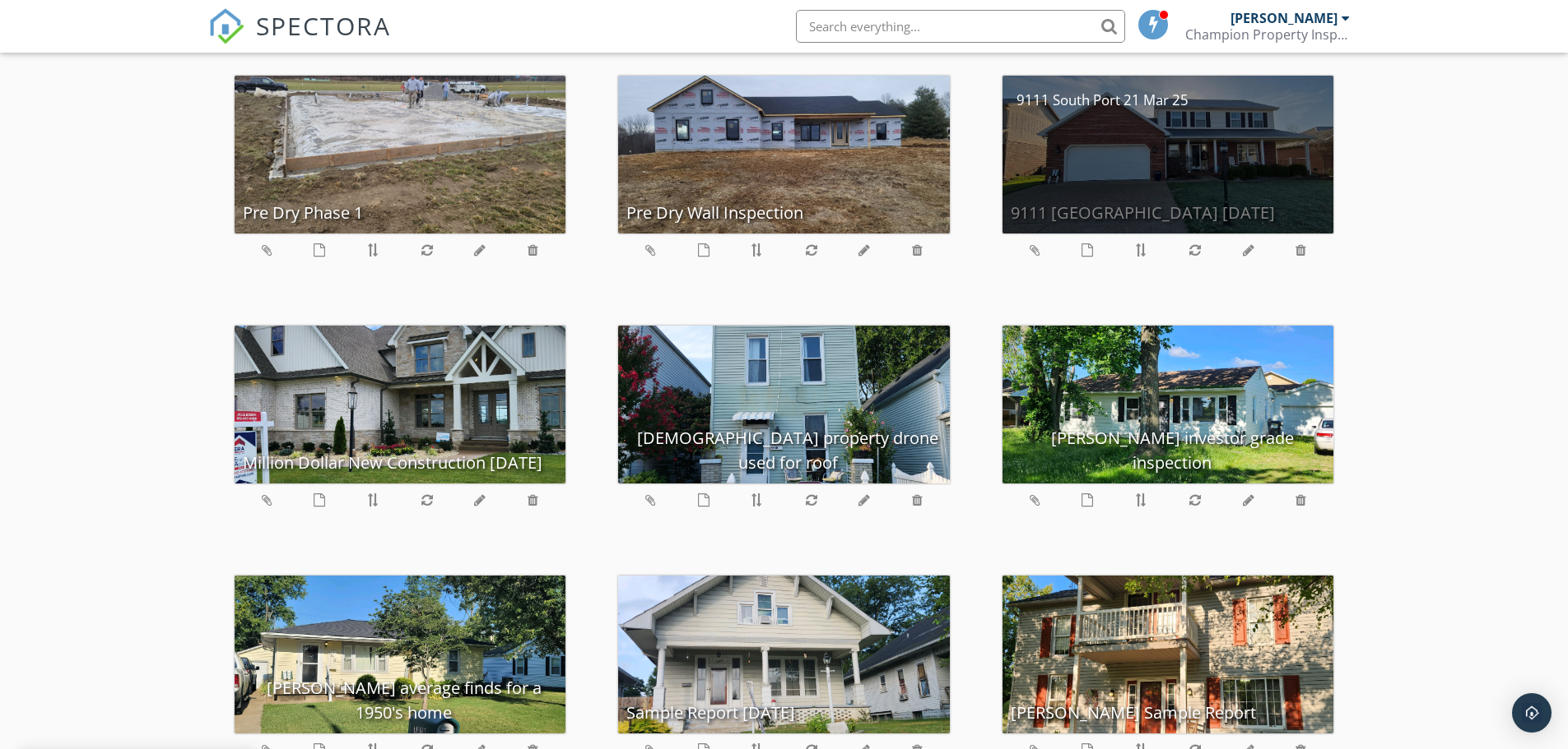
click at [1214, 161] on div "9111 [GEOGRAPHIC_DATA] [DATE]" at bounding box center [1167, 154] width 331 height 158
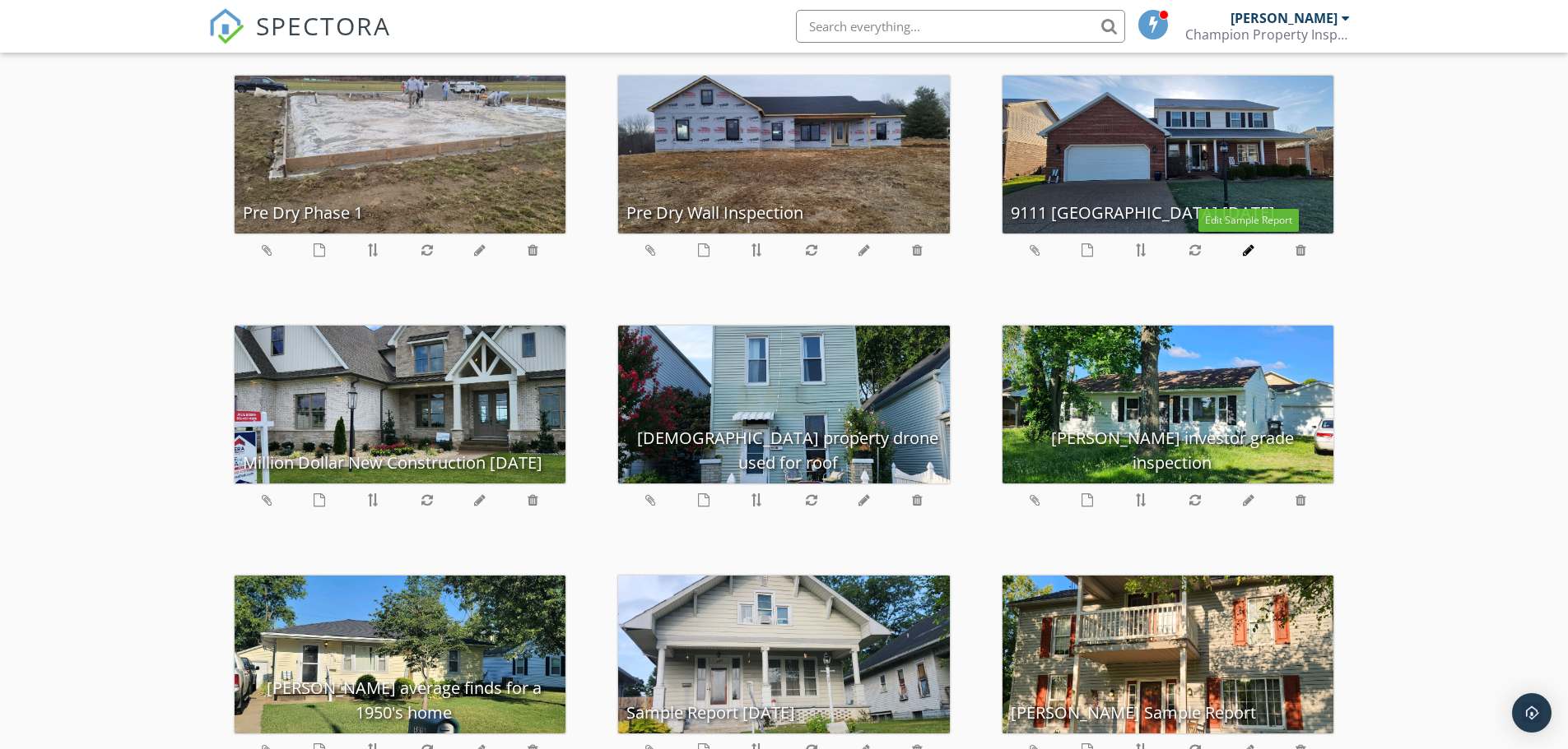
click at [1248, 251] on icon at bounding box center [1248, 250] width 11 height 13
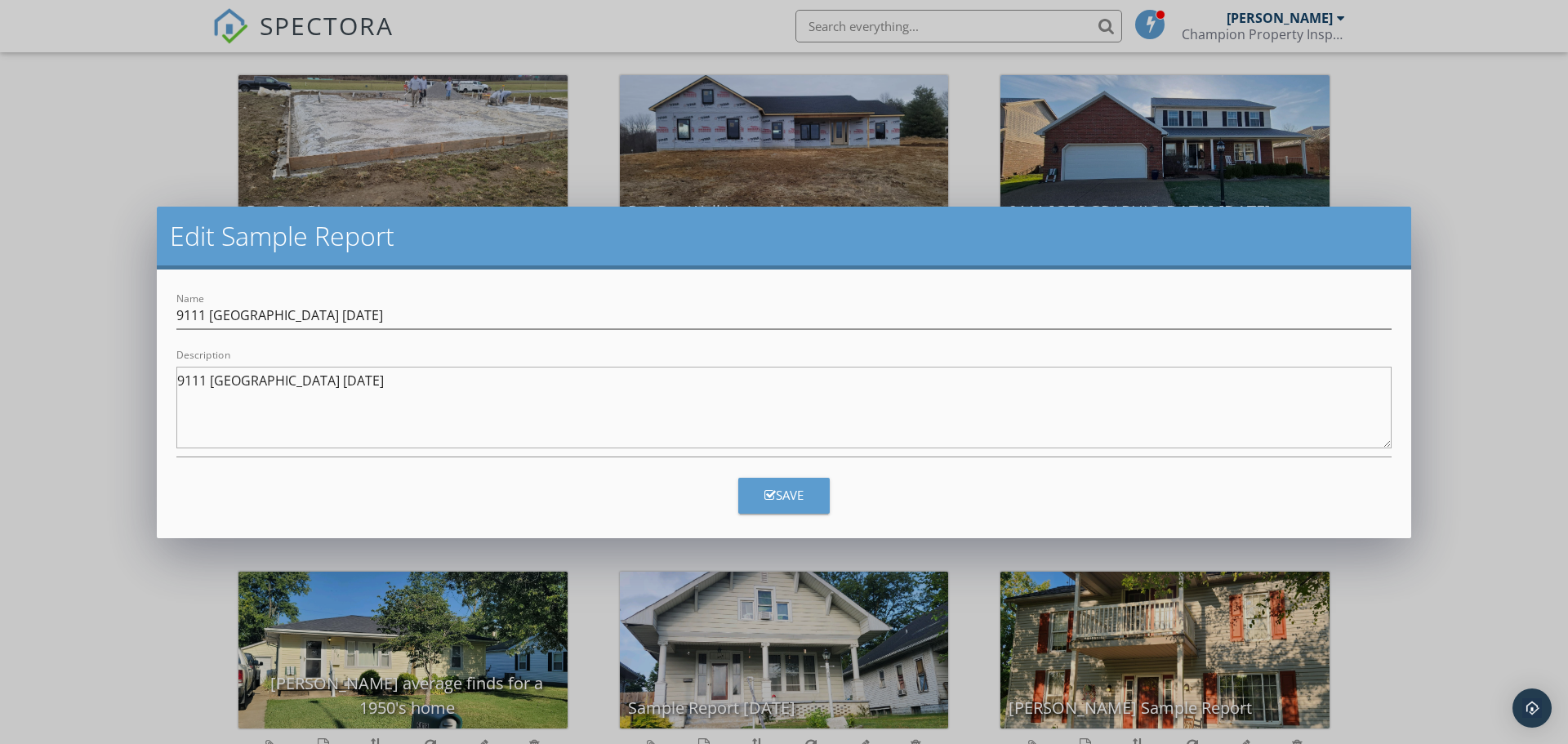
click at [834, 494] on div "Save" at bounding box center [784, 496] width 1215 height 46
click at [823, 498] on button "Save" at bounding box center [784, 495] width 92 height 36
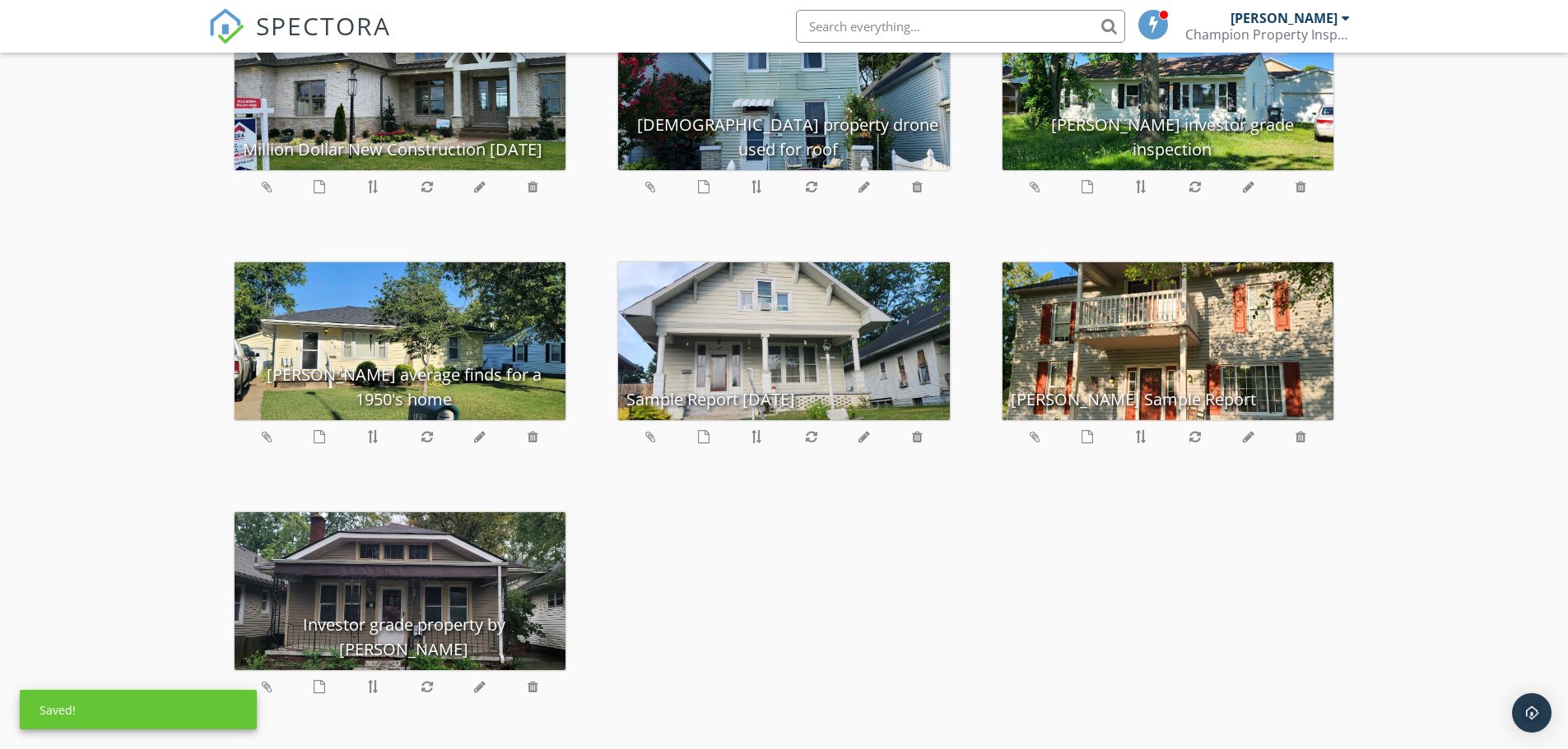
scroll to position [4028, 0]
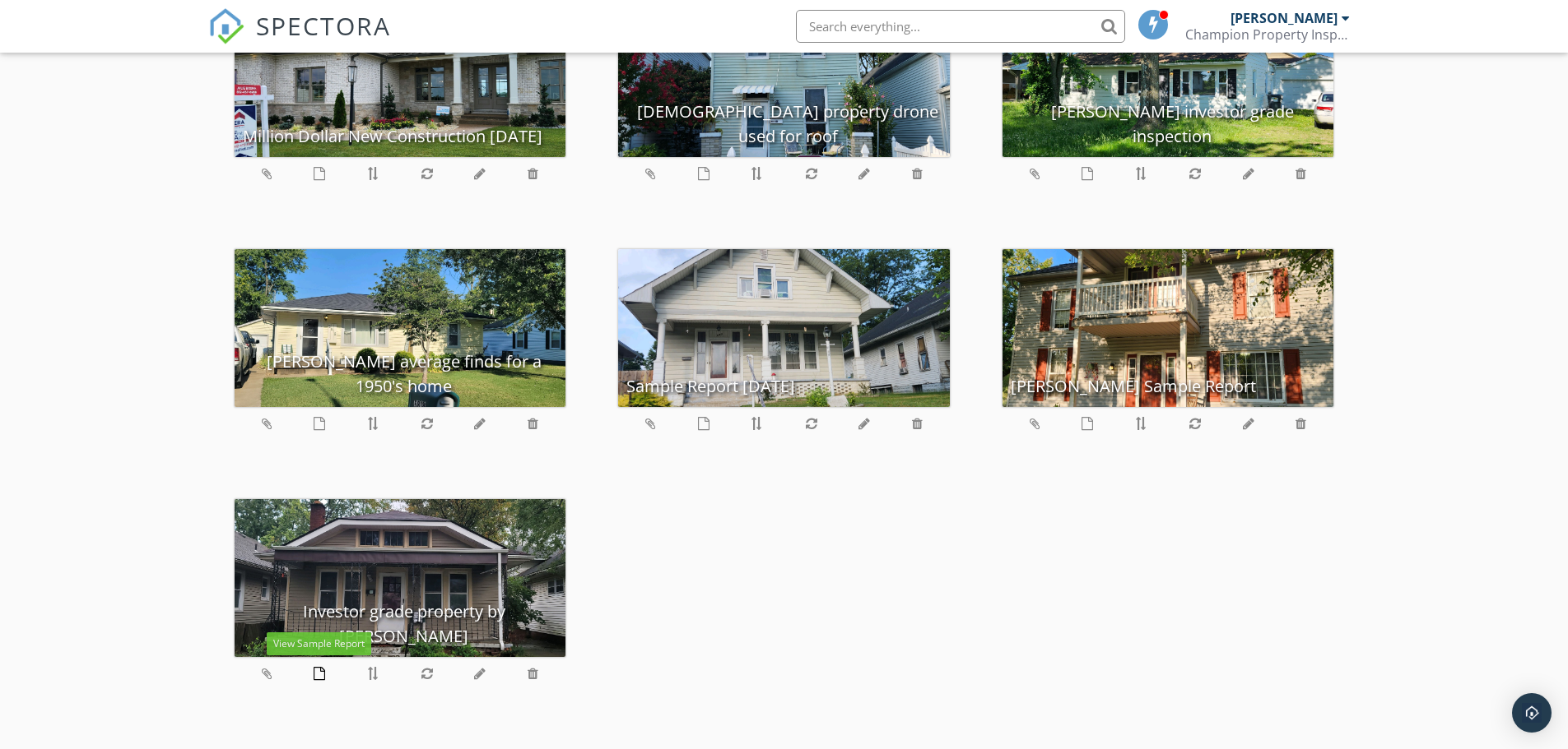
click at [319, 674] on icon at bounding box center [319, 673] width 11 height 13
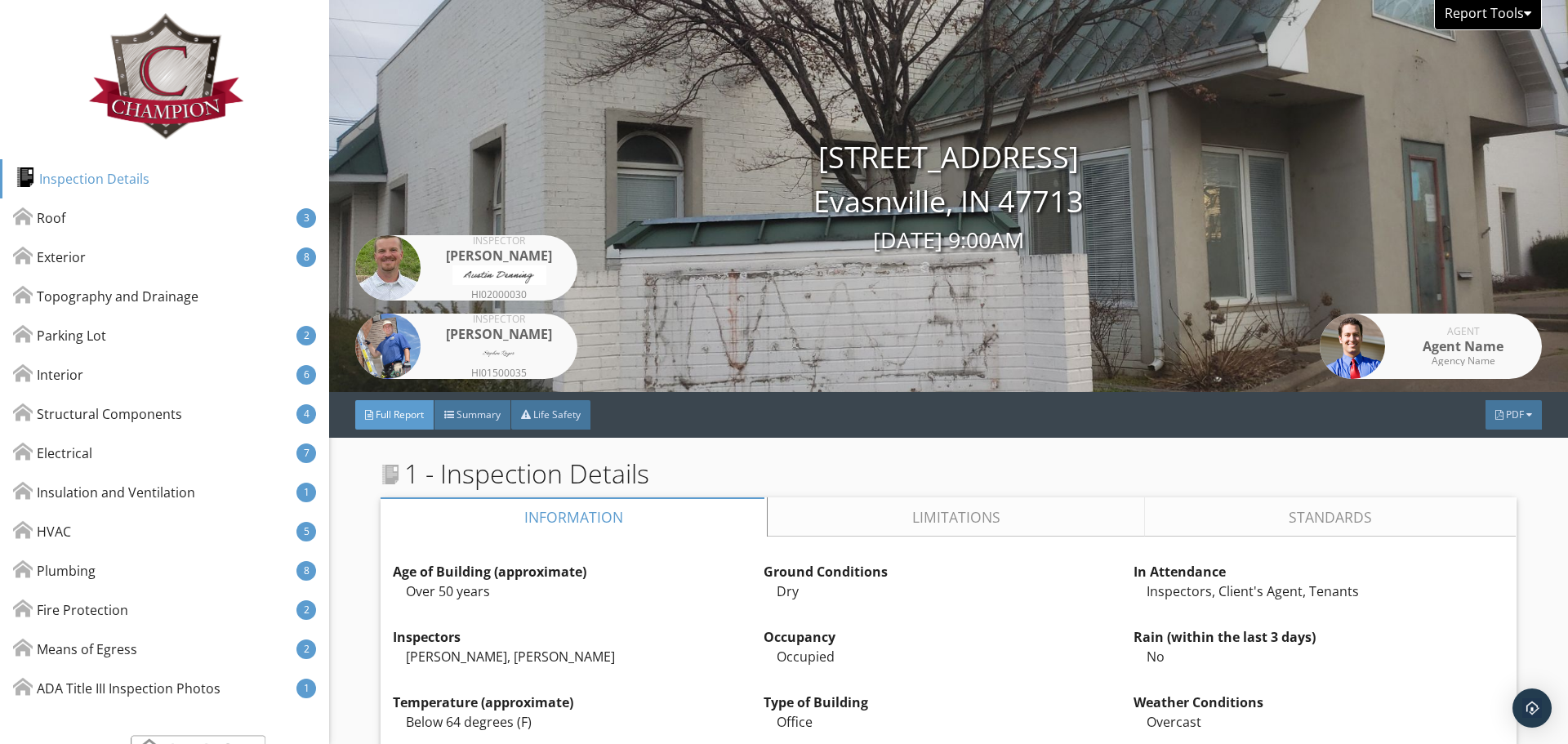
click at [1498, 19] on div "Report Tools" at bounding box center [1487, 15] width 107 height 30
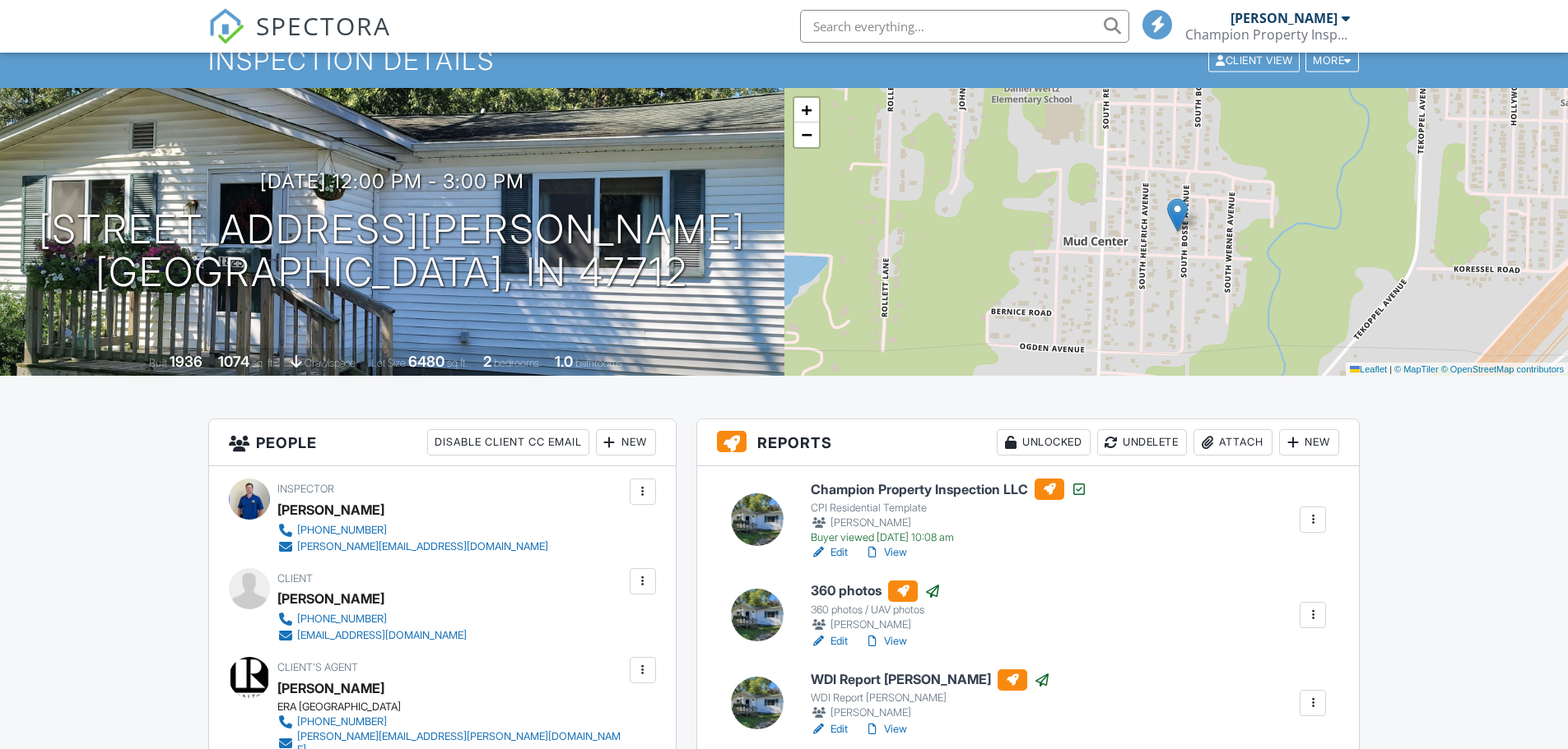
scroll to position [165, 0]
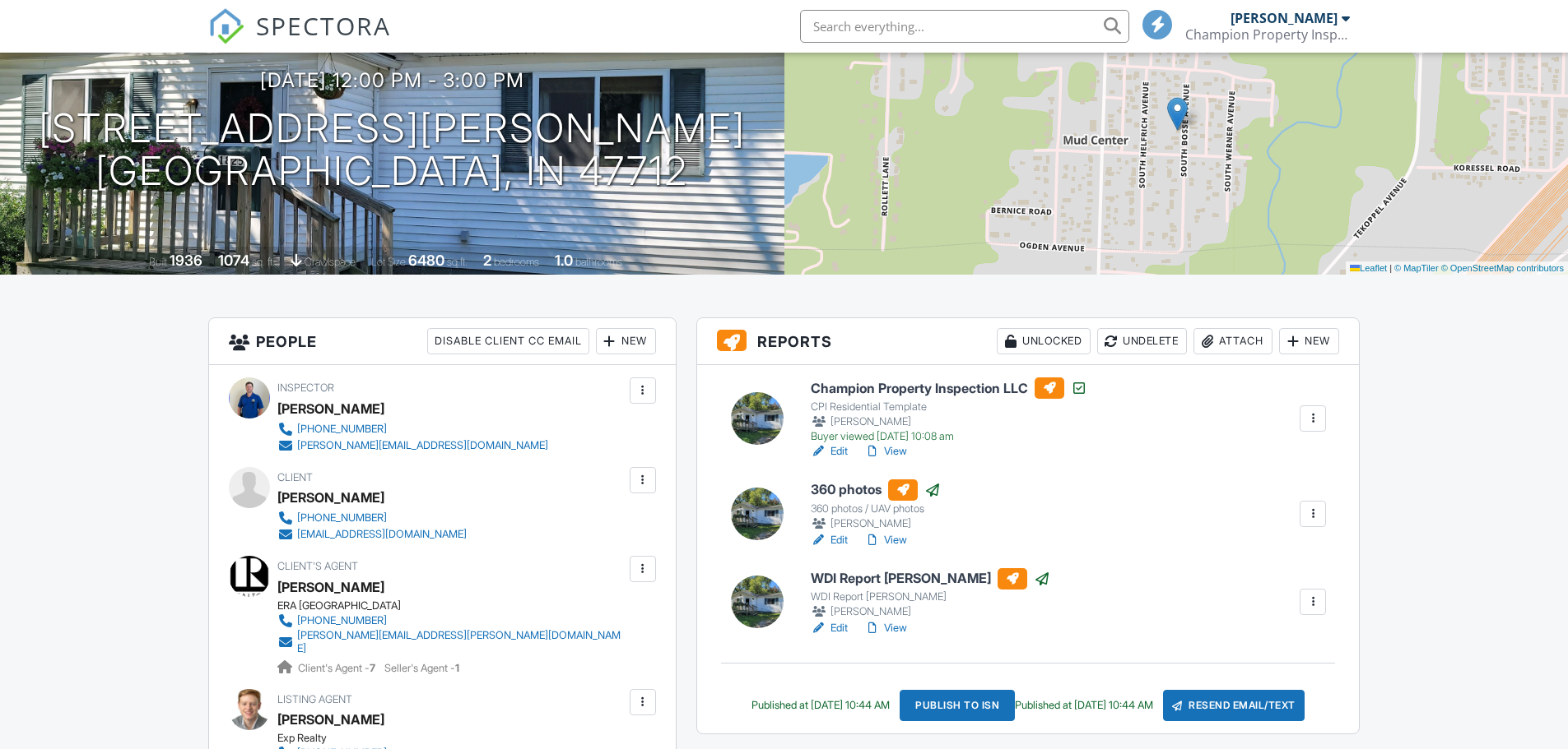
click at [905, 453] on link "View" at bounding box center [885, 451] width 43 height 17
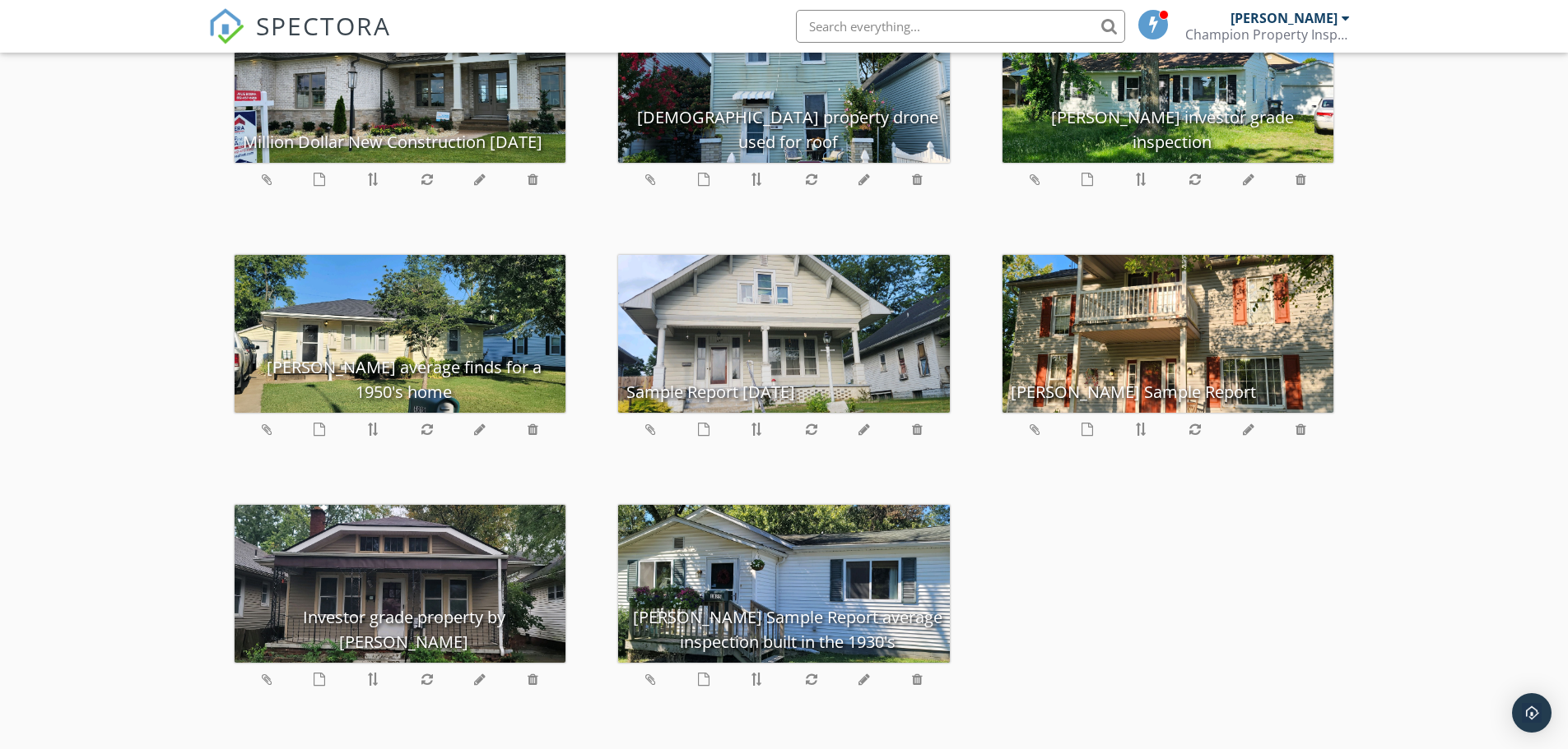
scroll to position [4028, 0]
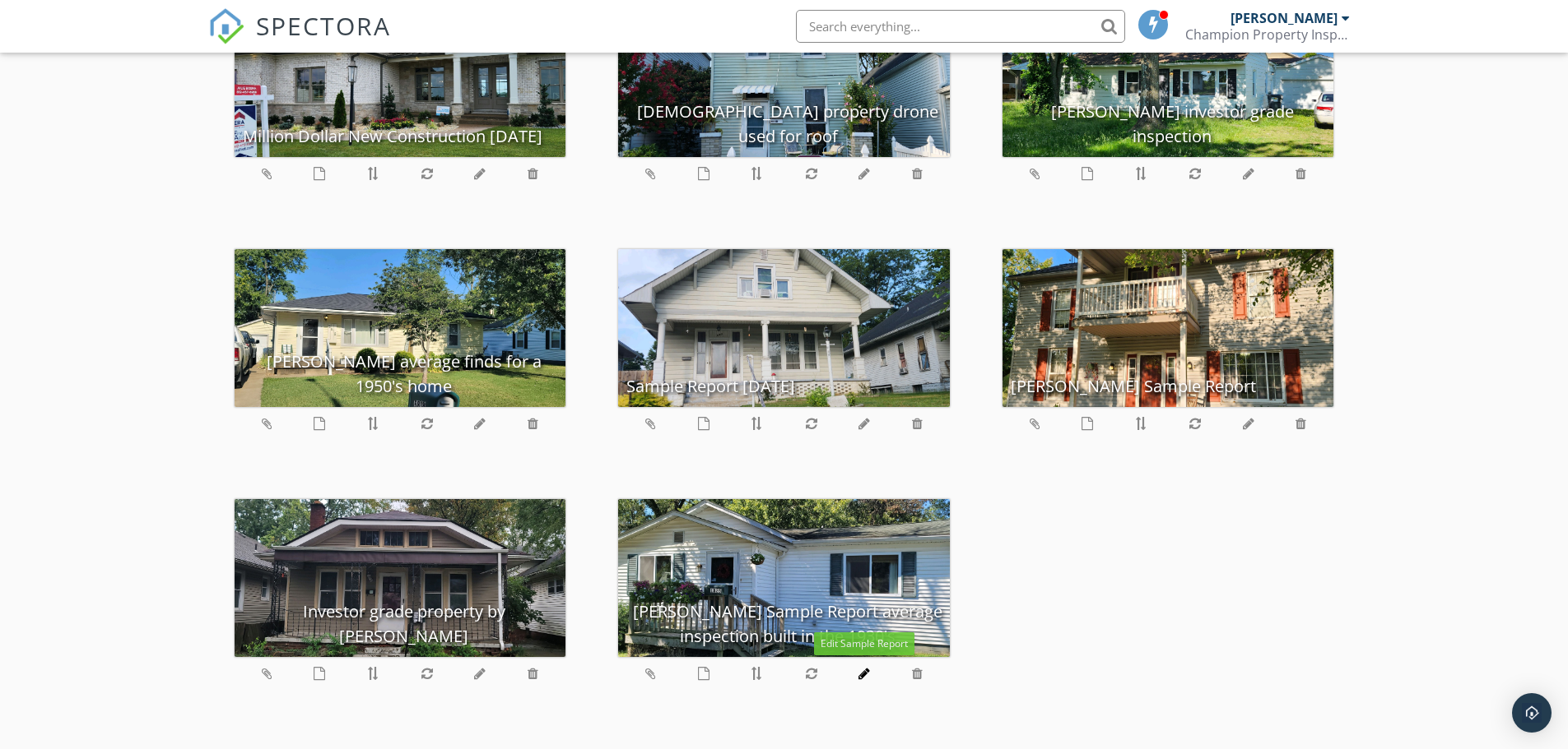
click at [866, 678] on icon at bounding box center [864, 673] width 11 height 13
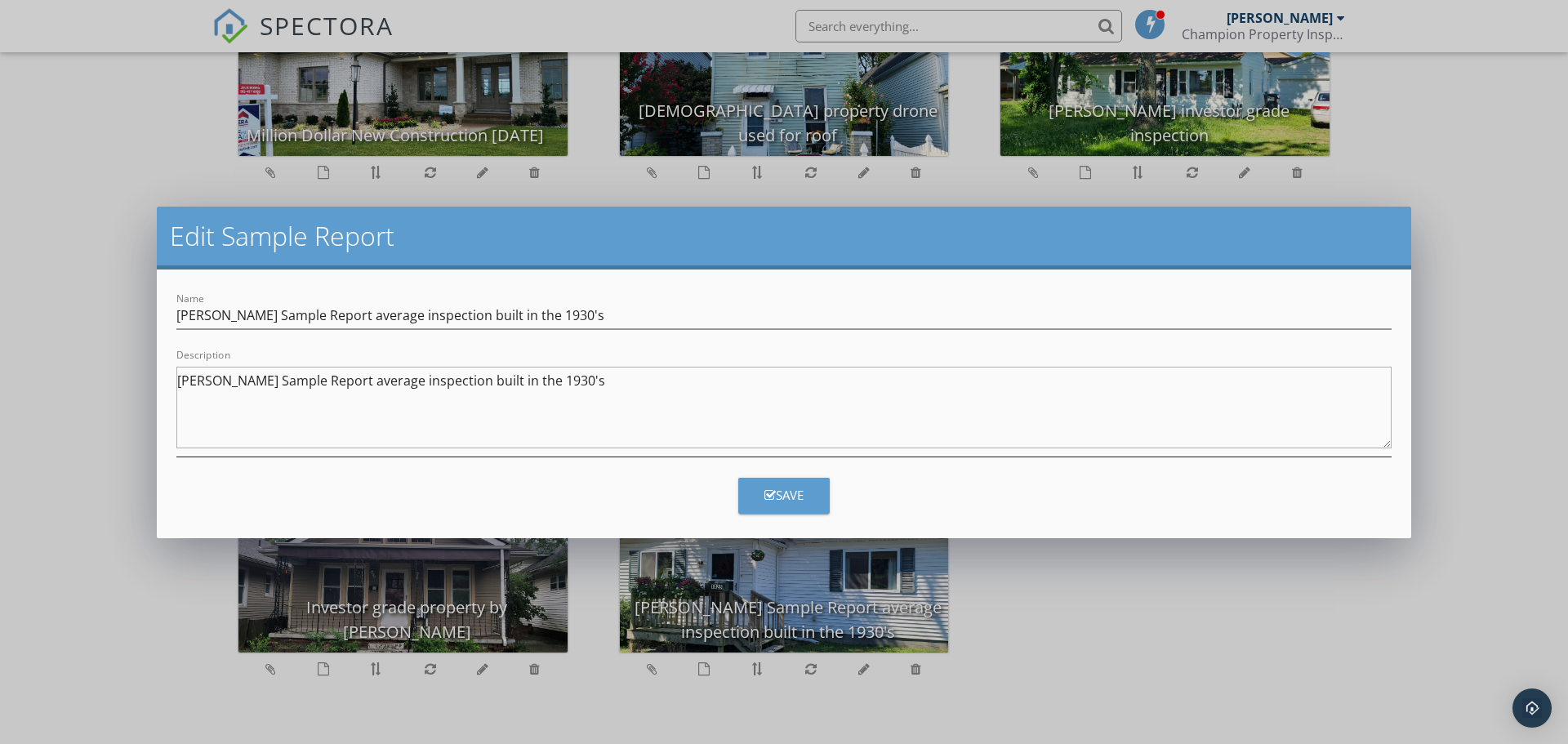
click at [319, 374] on textarea "[PERSON_NAME] Sample Report average inspection built in the 1930's" at bounding box center [784, 407] width 1215 height 82
type textarea "[PERSON_NAME] Sample Report: average inspection built in the 1930s"
click at [579, 319] on input "[PERSON_NAME] Sample Report average inspection built in the 1930's" at bounding box center [784, 315] width 1215 height 27
click at [352, 310] on input "[PERSON_NAME] Sample Report average inspection built in the 1930s" at bounding box center [784, 315] width 1215 height 27
type input "[PERSON_NAME] Sample Report: average inspection built in the 1930s"
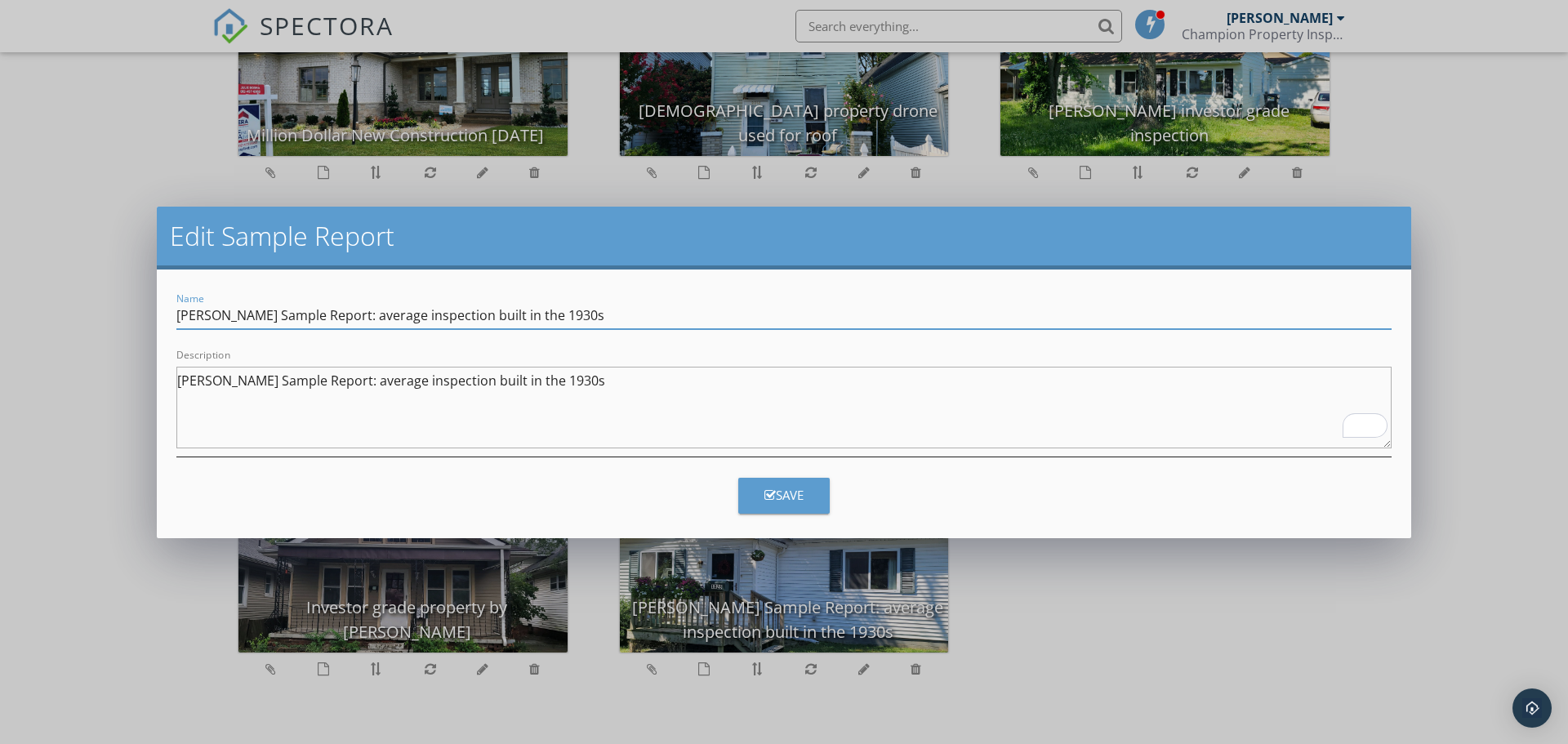
click at [569, 380] on textarea "[PERSON_NAME] Sample Report: average inspection built in the 1930s" at bounding box center [784, 407] width 1215 height 82
click at [772, 480] on button "Save" at bounding box center [784, 495] width 92 height 36
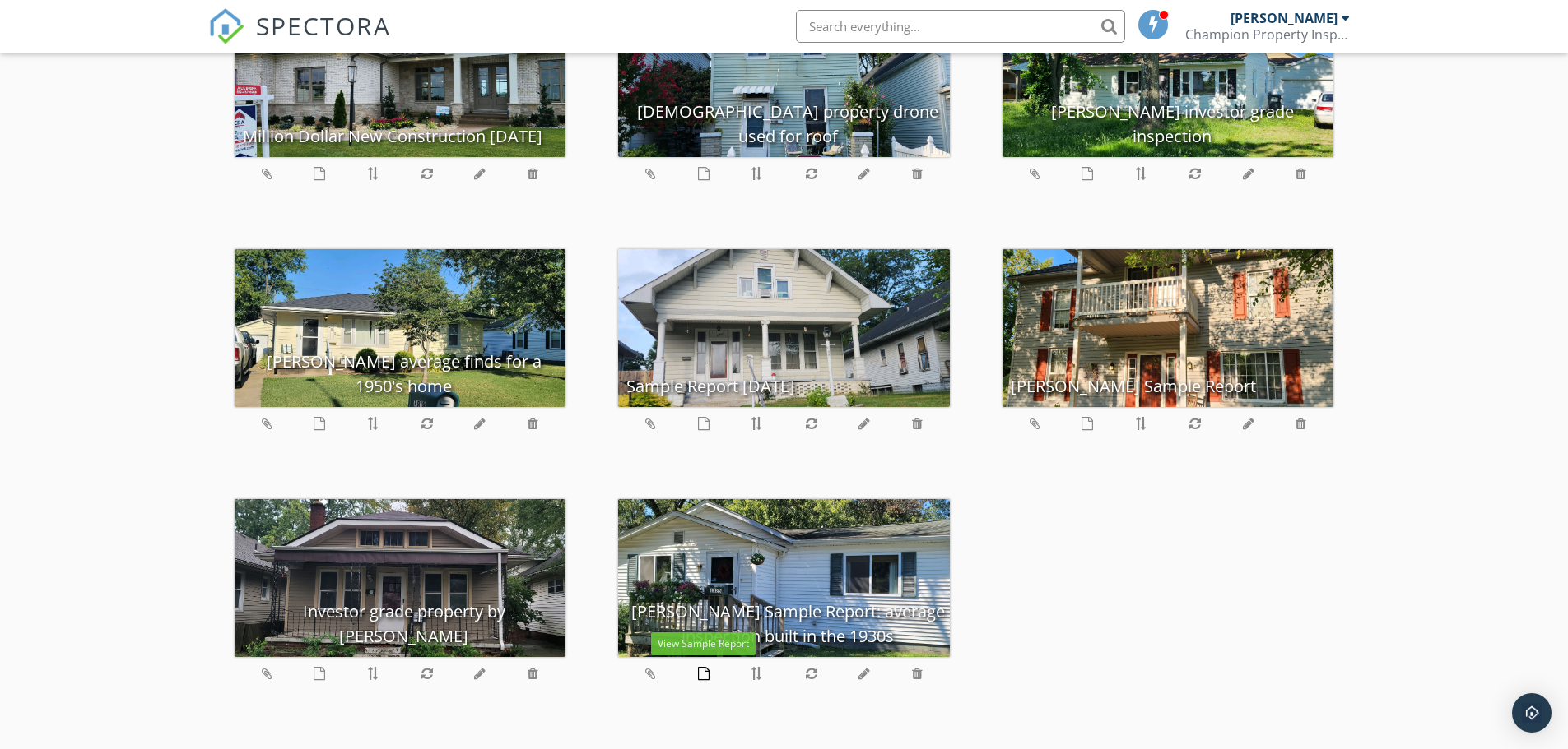
click at [702, 678] on icon at bounding box center [703, 673] width 11 height 13
click at [865, 676] on icon at bounding box center [864, 673] width 11 height 13
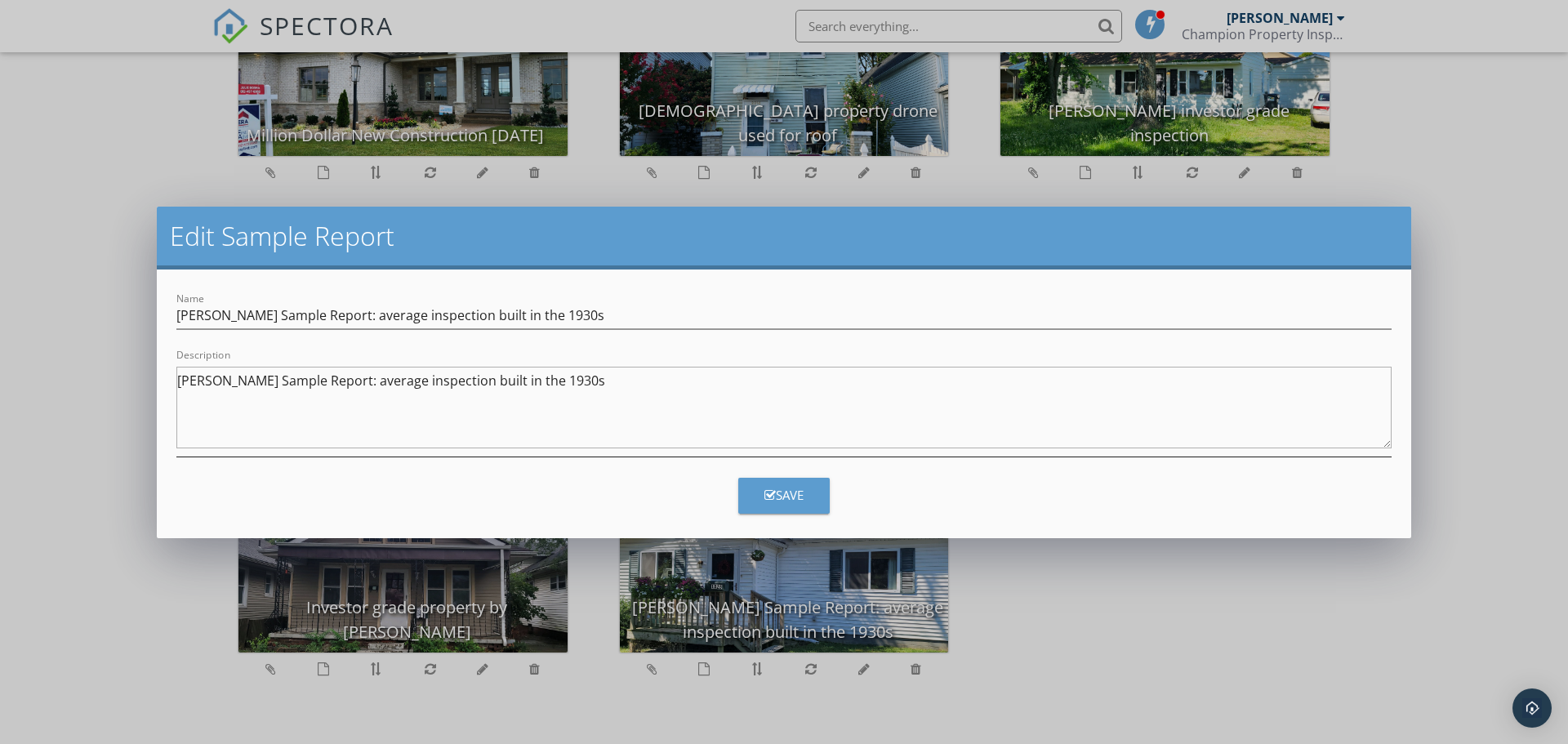
click at [565, 375] on textarea "[PERSON_NAME] Sample Report: average inspection built in the 1930s" at bounding box center [784, 407] width 1215 height 82
drag, startPoint x: 507, startPoint y: 389, endPoint x: 218, endPoint y: 372, distance: 289.5
click at [167, 396] on div "Name [PERSON_NAME] Sample Report: average inspection built in the 1930s Descrip…" at bounding box center [784, 404] width 1254 height 269
drag, startPoint x: 824, startPoint y: 490, endPoint x: 813, endPoint y: 491, distance: 11.0
click at [822, 490] on button "Save" at bounding box center [784, 495] width 92 height 36
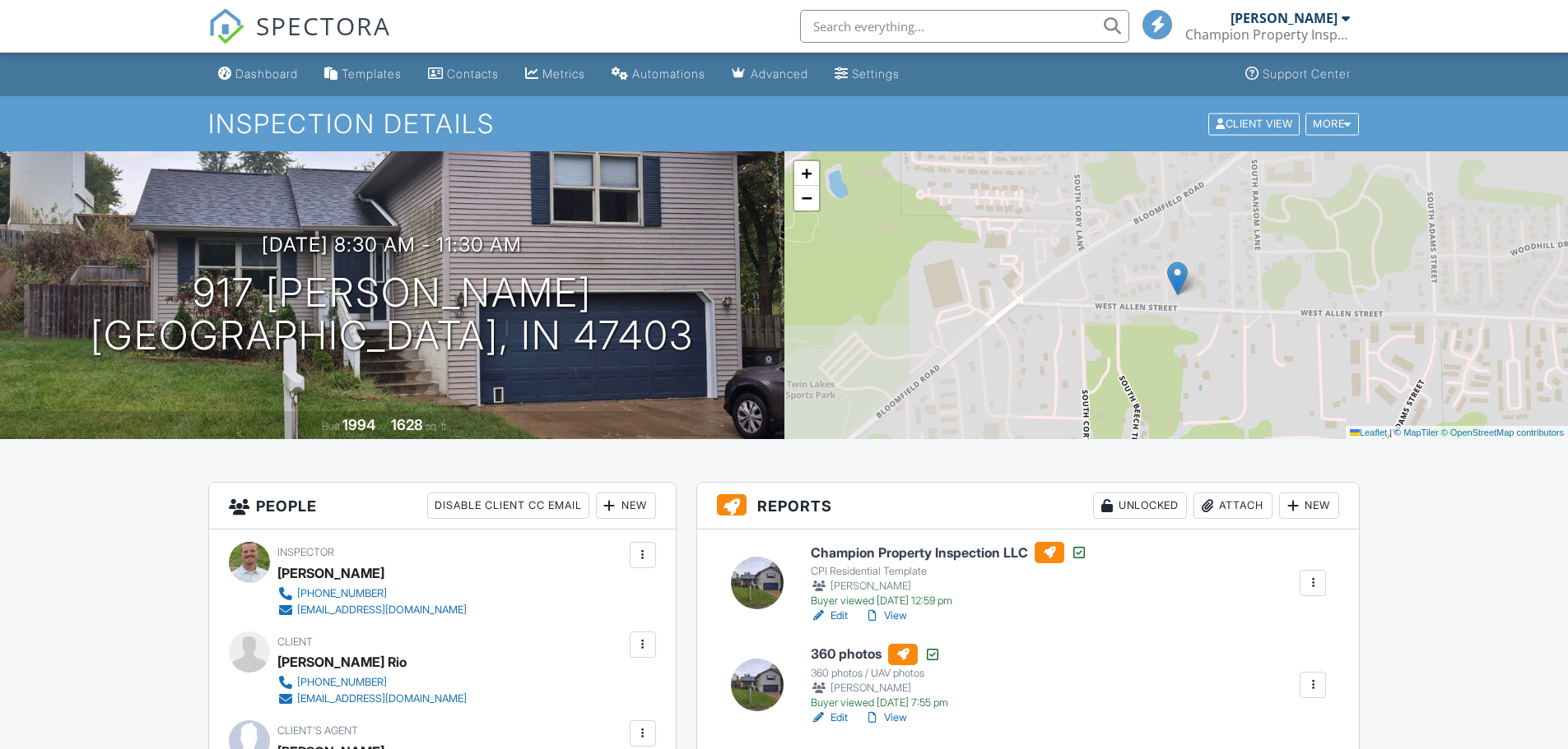
click at [888, 618] on link "View" at bounding box center [885, 616] width 43 height 17
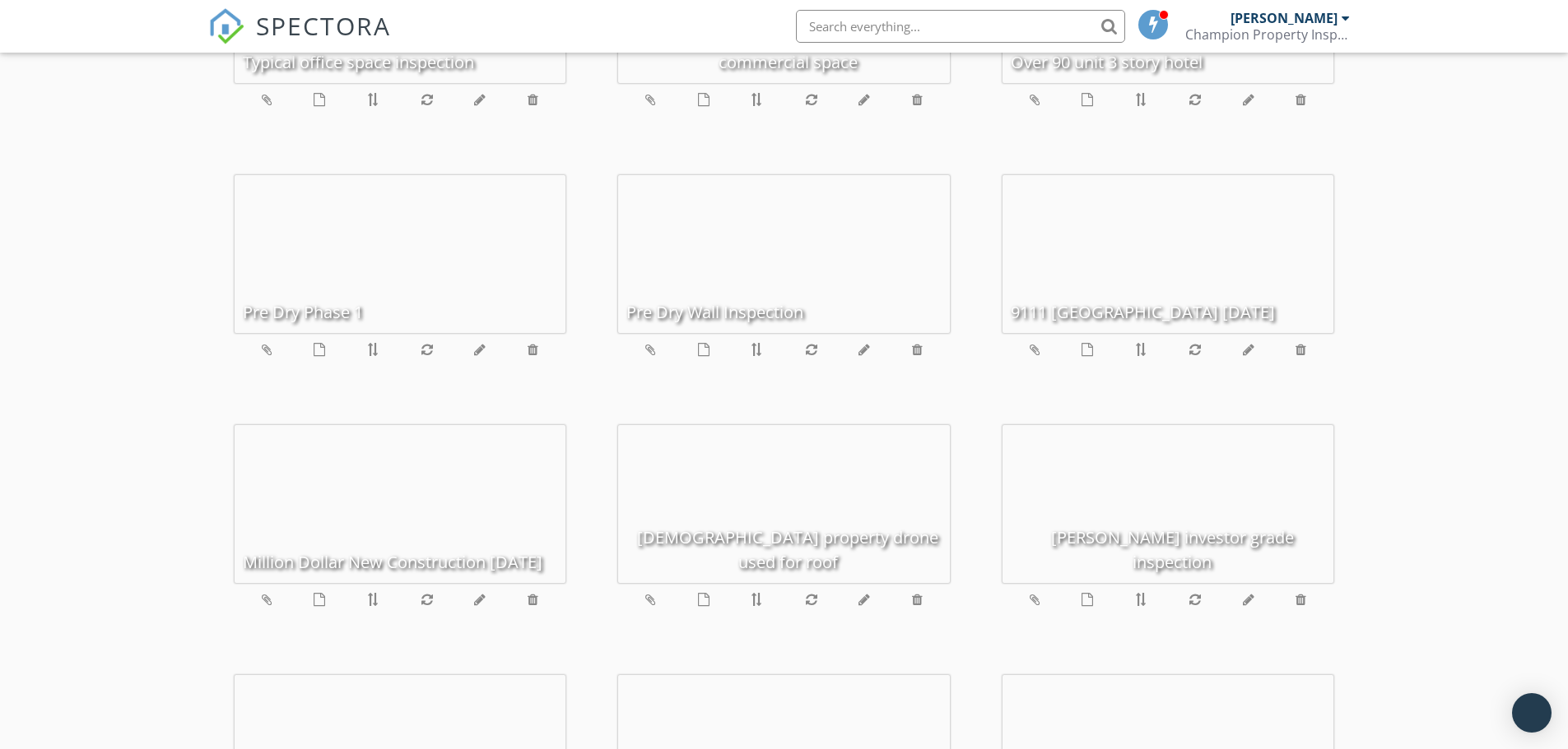
scroll to position [4028, 0]
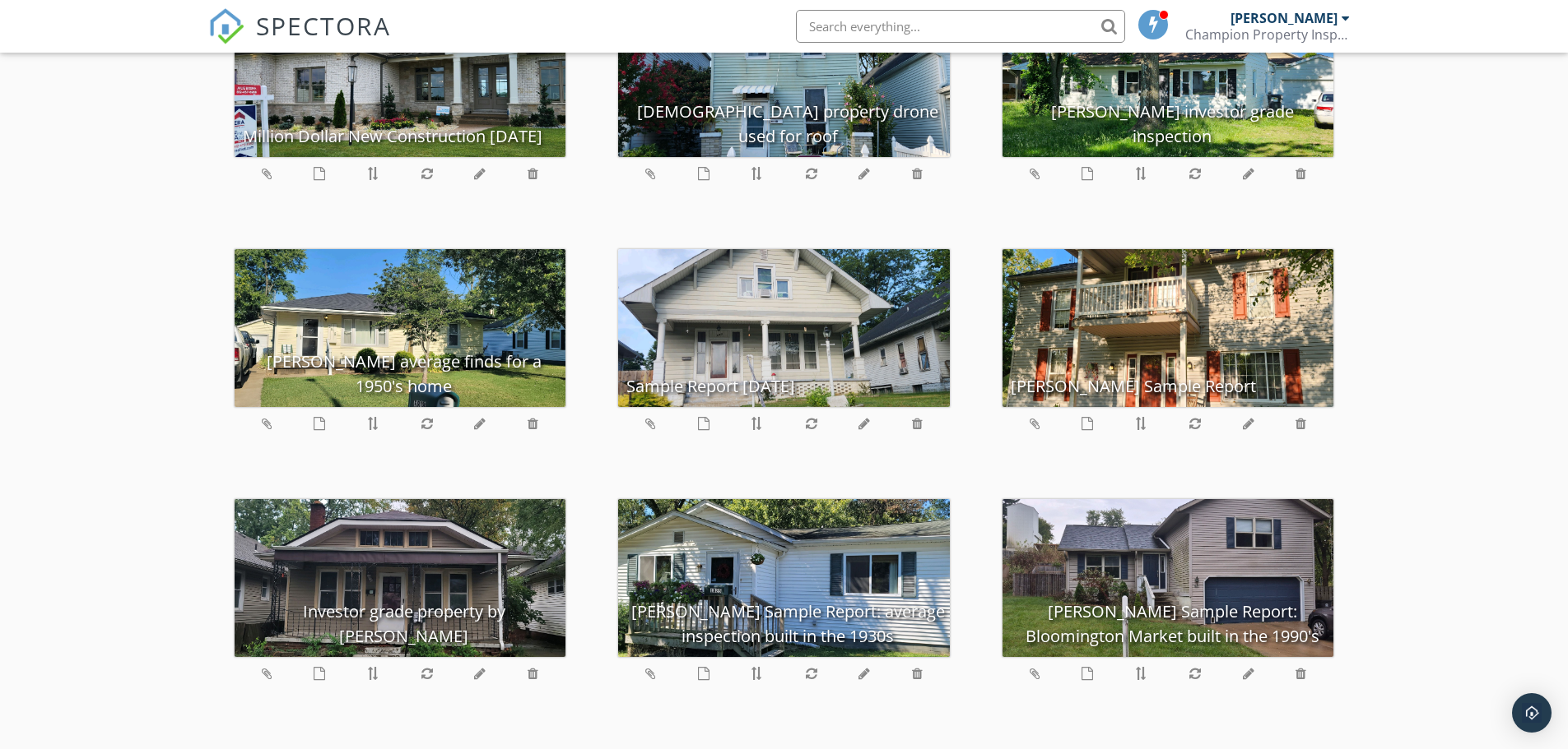
click at [1255, 676] on div at bounding box center [1167, 677] width 331 height 40
click at [1249, 674] on icon at bounding box center [1248, 673] width 11 height 13
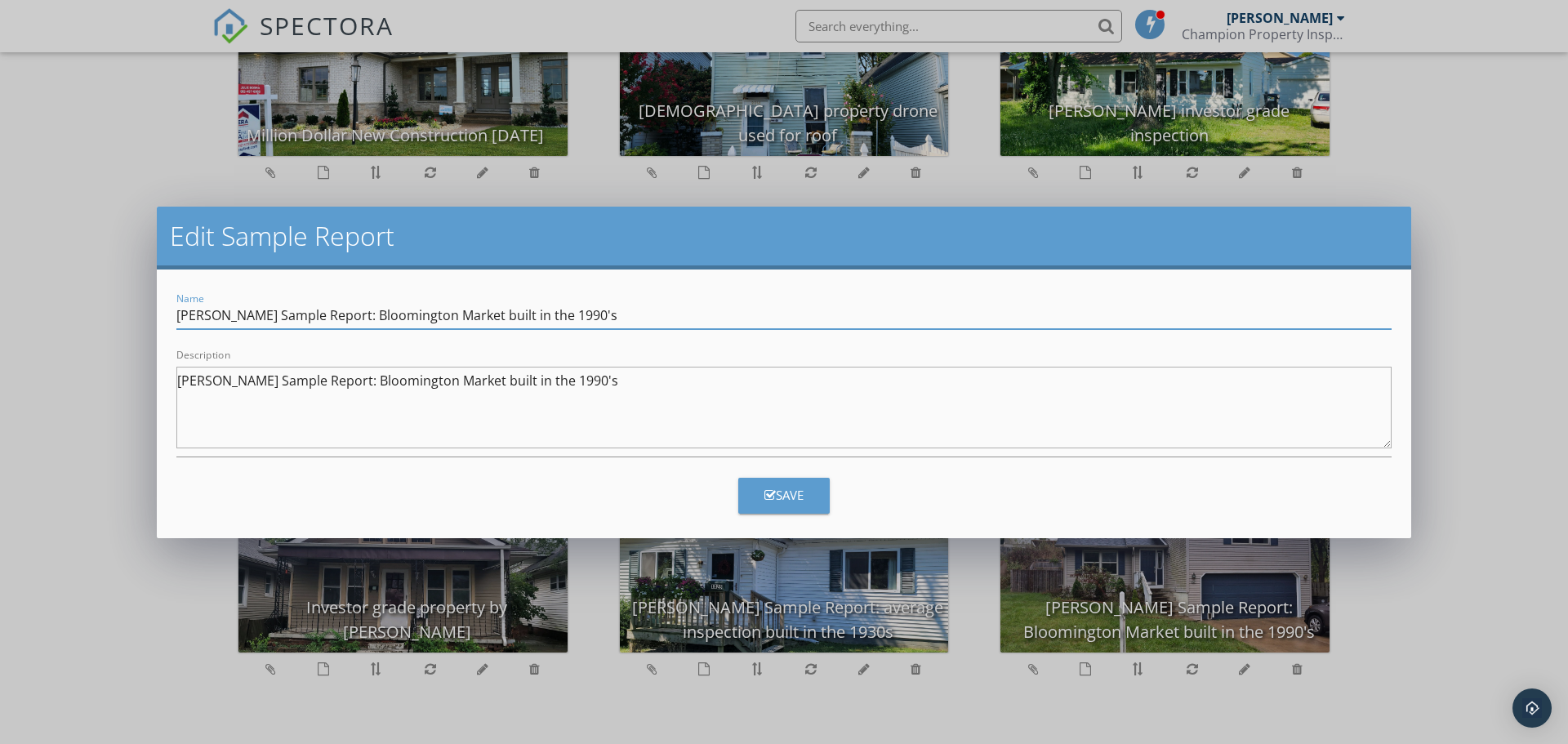
click at [600, 317] on input "Austin Denning Sample Report: Bloomington Market built in the 1990's" at bounding box center [784, 315] width 1215 height 27
type input "[PERSON_NAME] Sample Report: Bloomington Market built in the 1990s"
click at [599, 376] on textarea "Austin Denning Sample Report: Bloomington Market built in the 1990's" at bounding box center [784, 407] width 1215 height 82
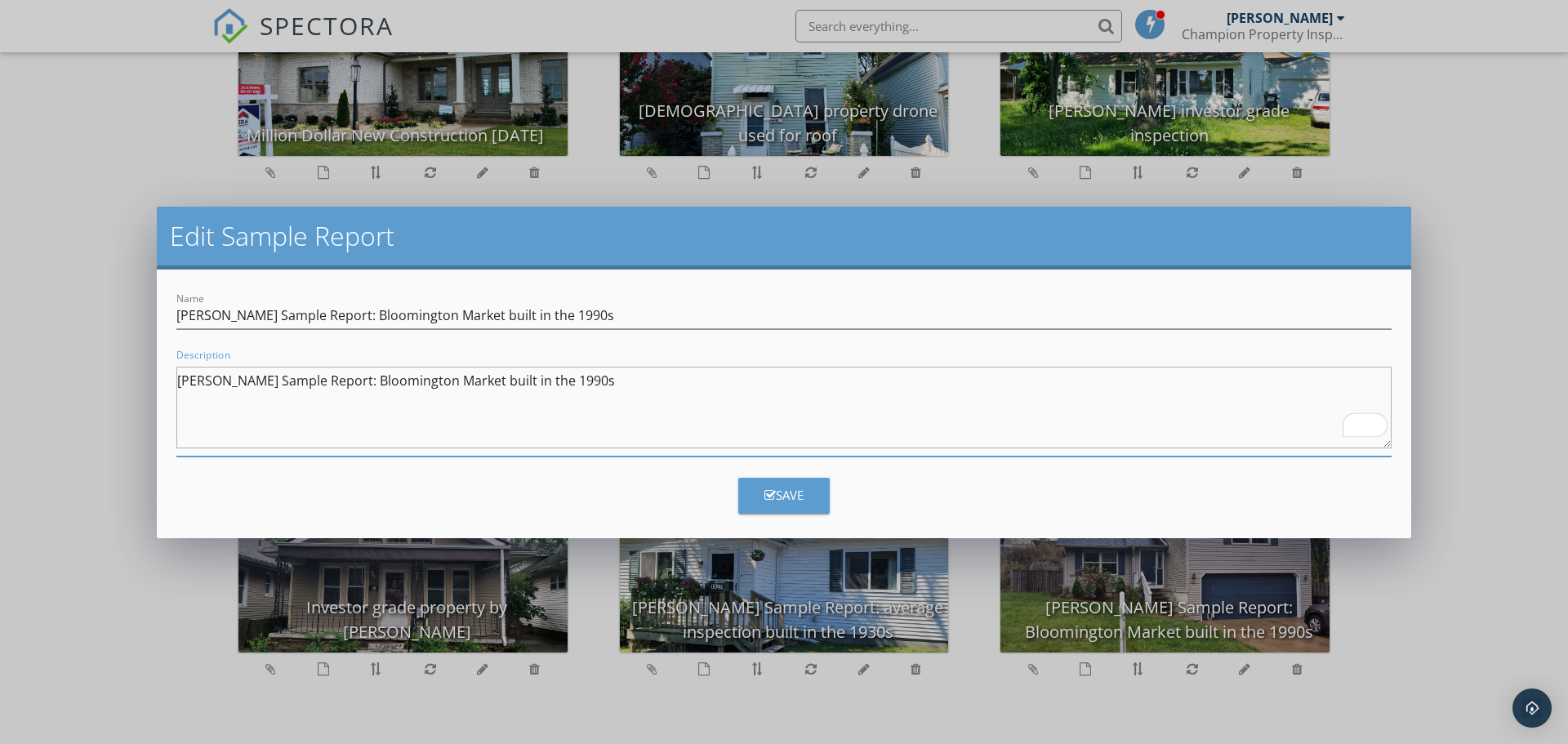
type textarea "[PERSON_NAME] Sample Report: Bloomington Market built in the 1990s"
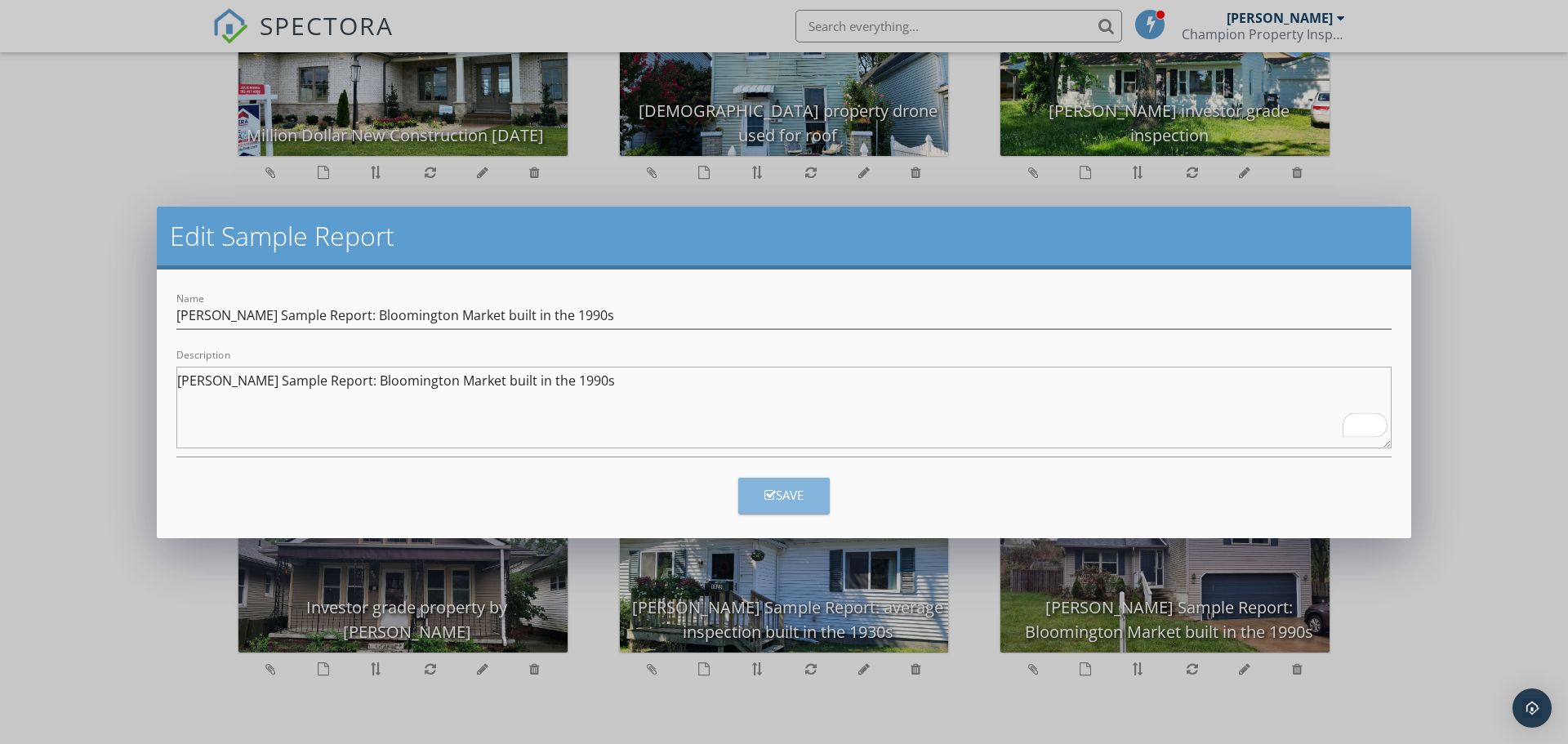
click at [778, 500] on div "Save" at bounding box center [784, 495] width 39 height 18
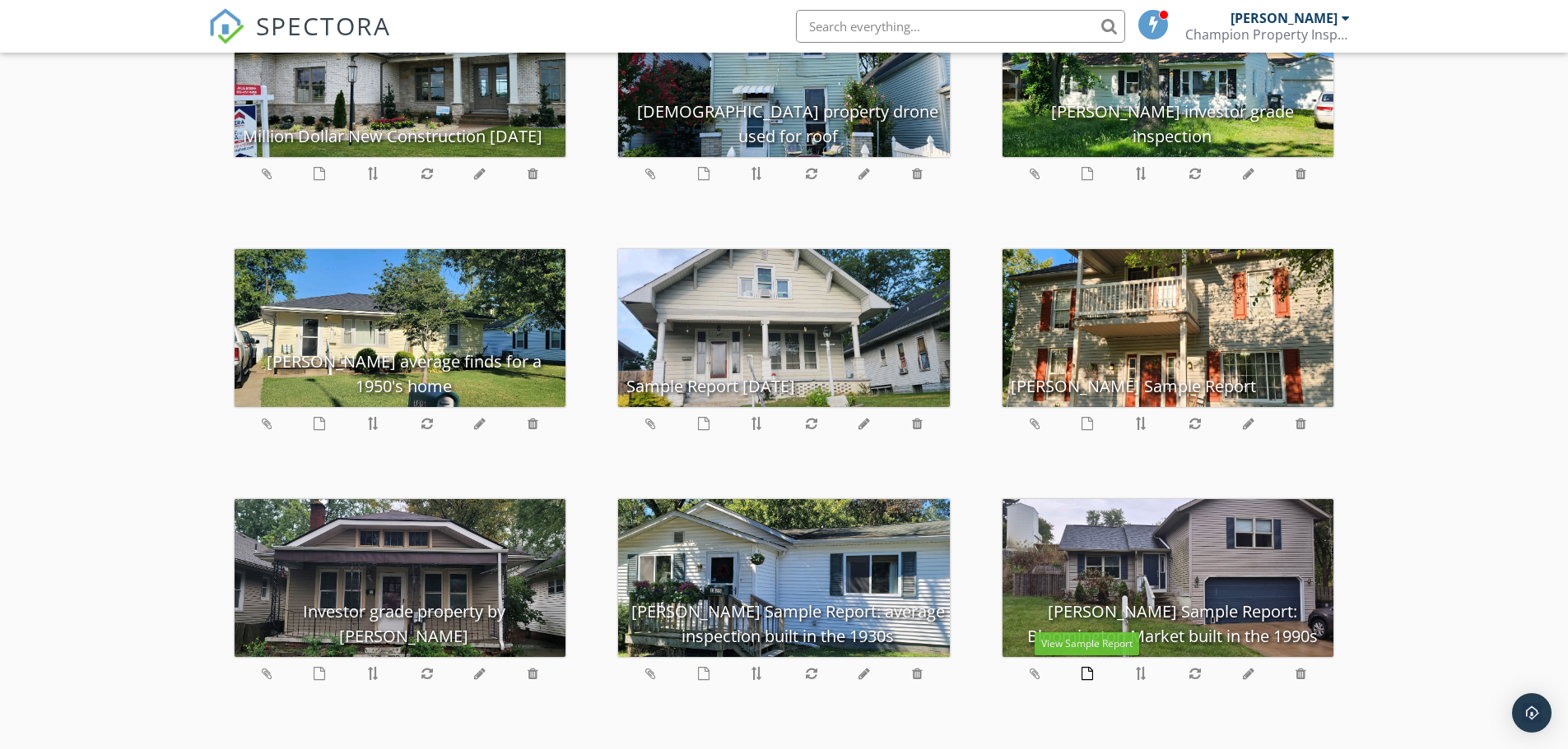
click at [1085, 673] on icon at bounding box center [1087, 673] width 11 height 13
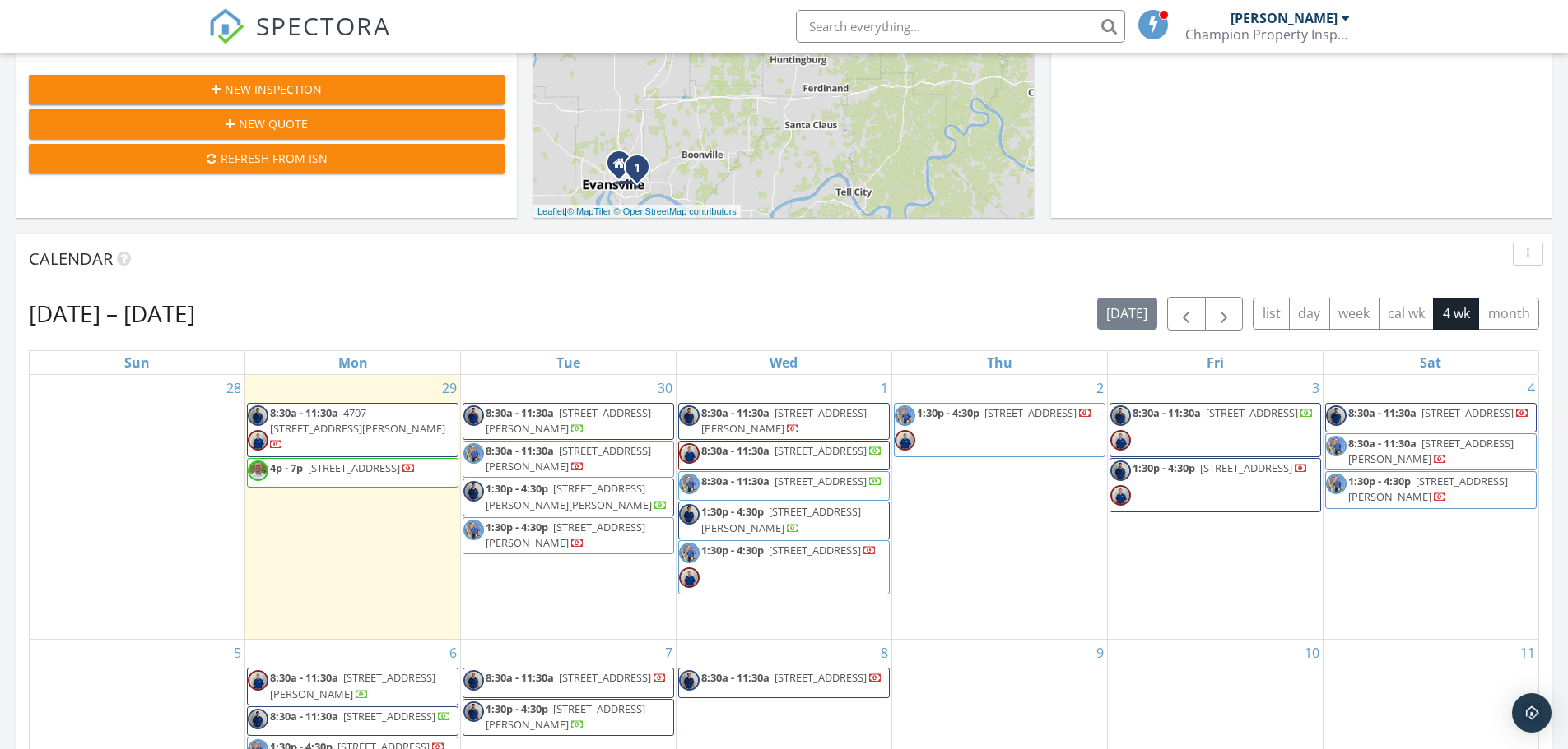
scroll to position [494, 0]
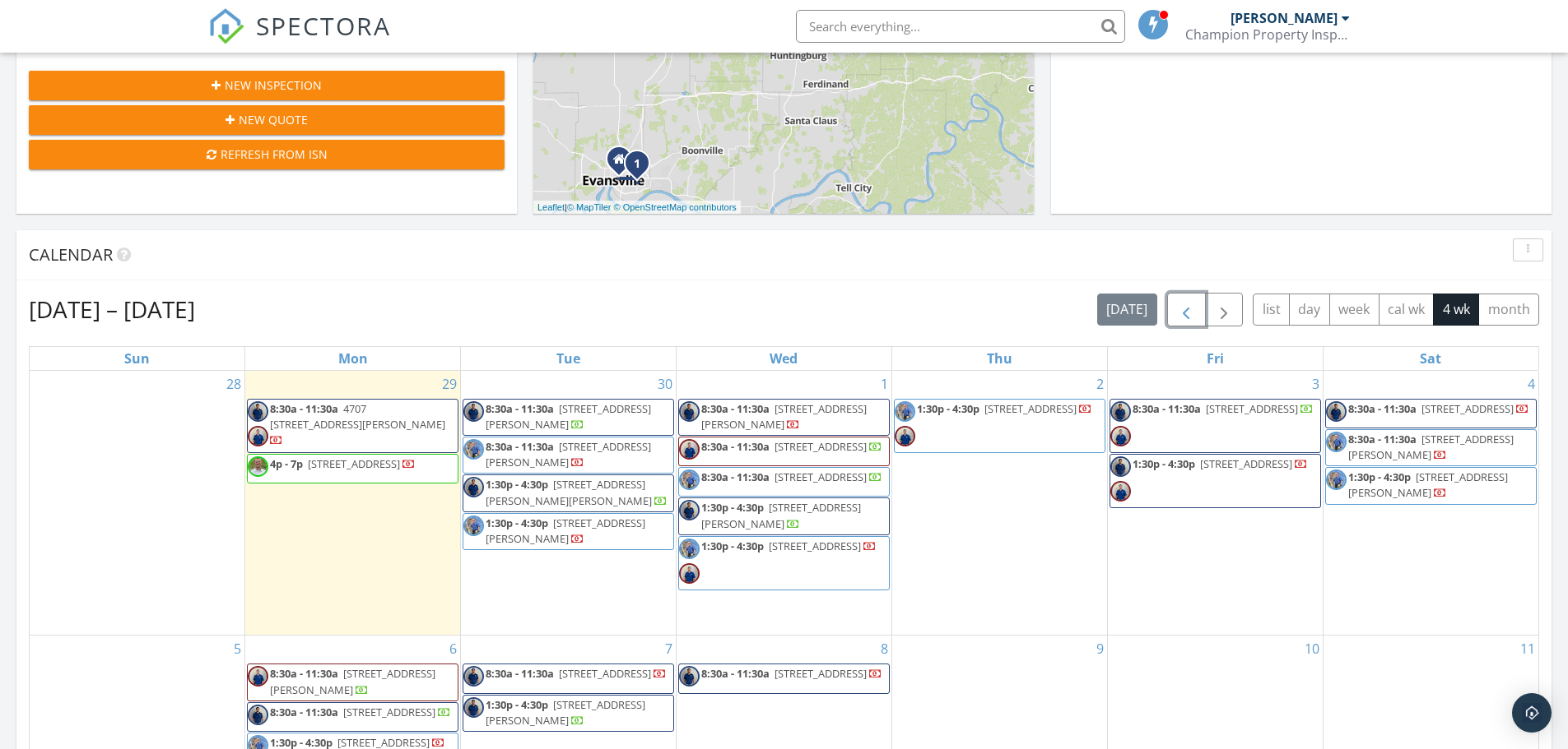
click at [1190, 315] on span "button" at bounding box center [1185, 310] width 19 height 19
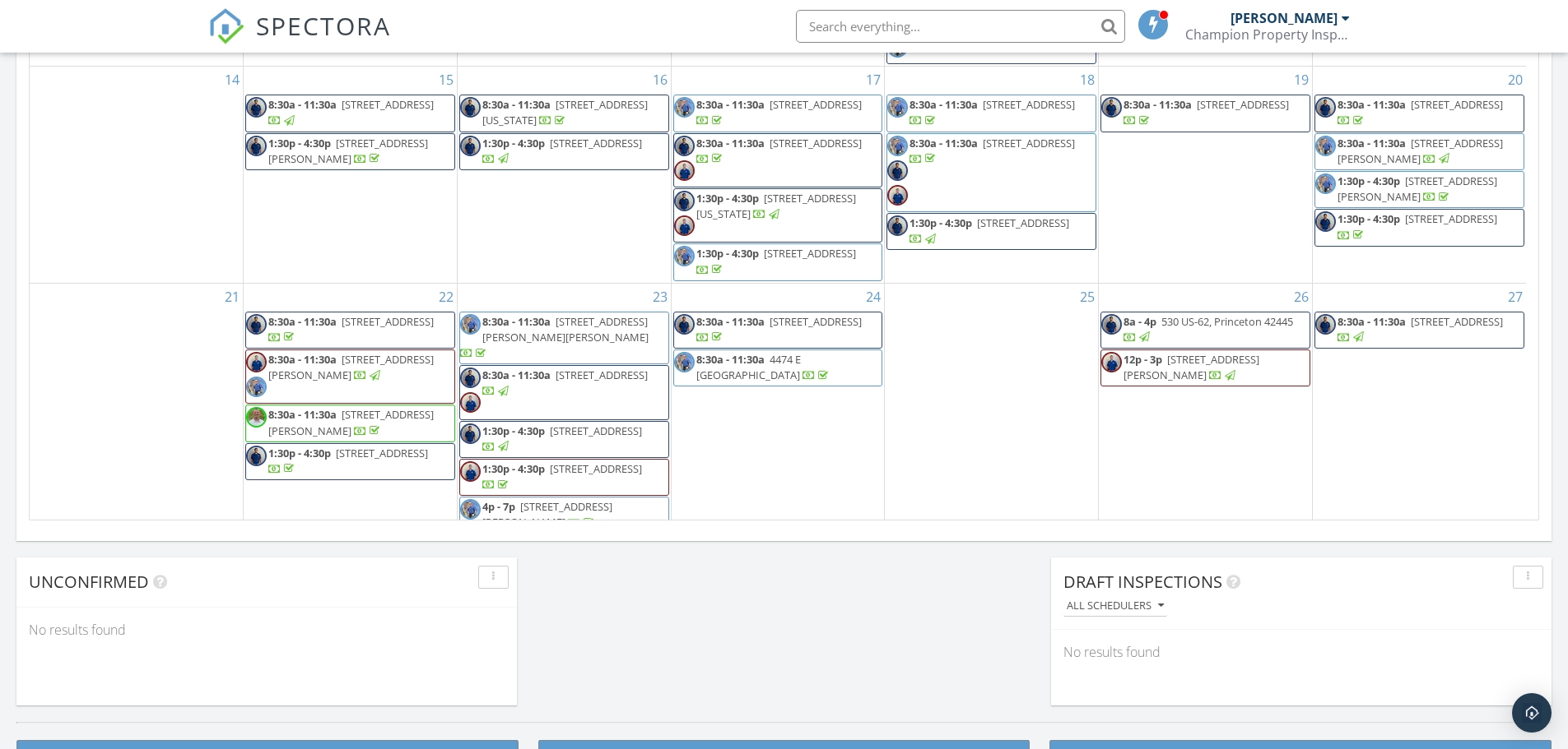
scroll to position [987, 0]
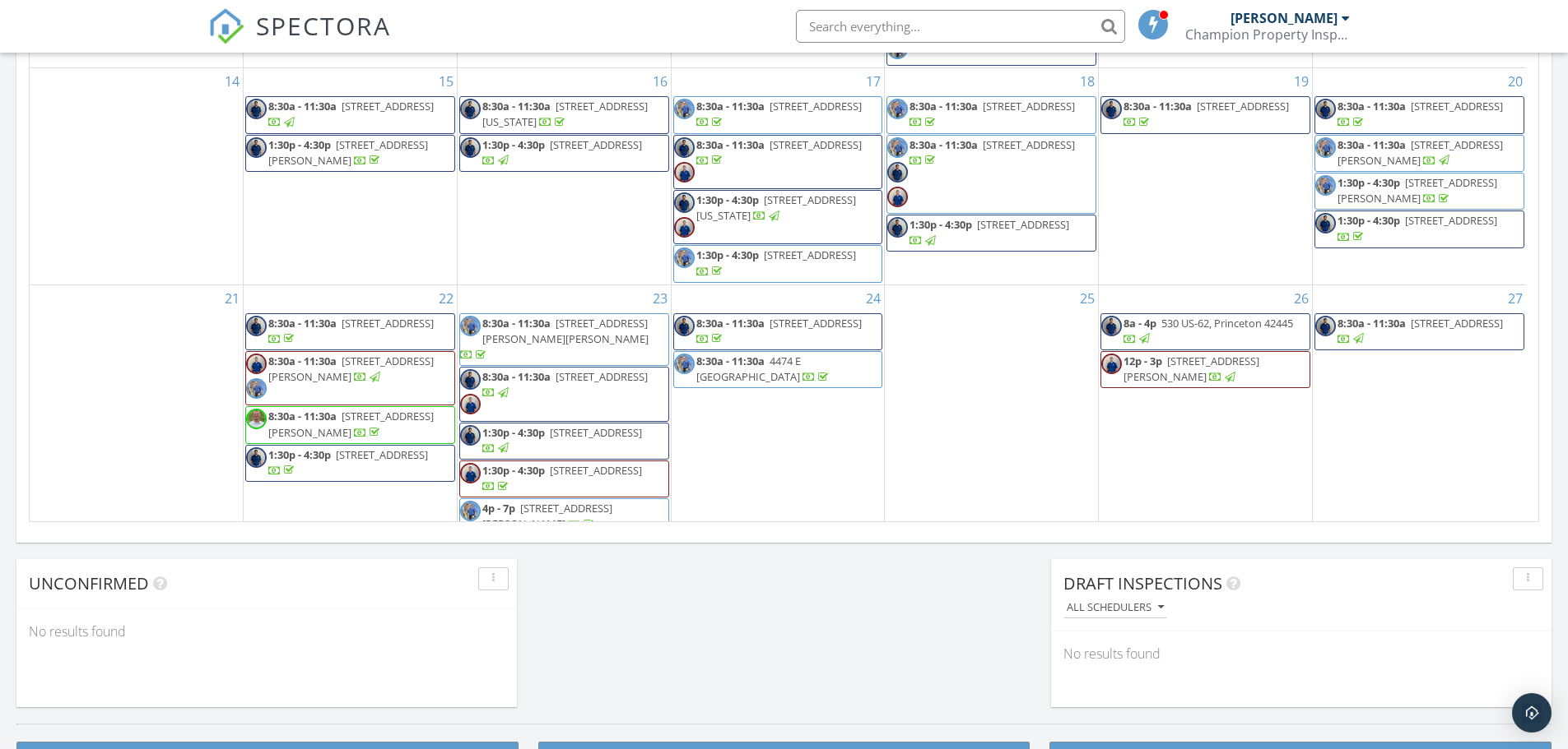
click at [630, 463] on span "2912 N Bedford Ave, Evansville 47711" at bounding box center [596, 471] width 93 height 15
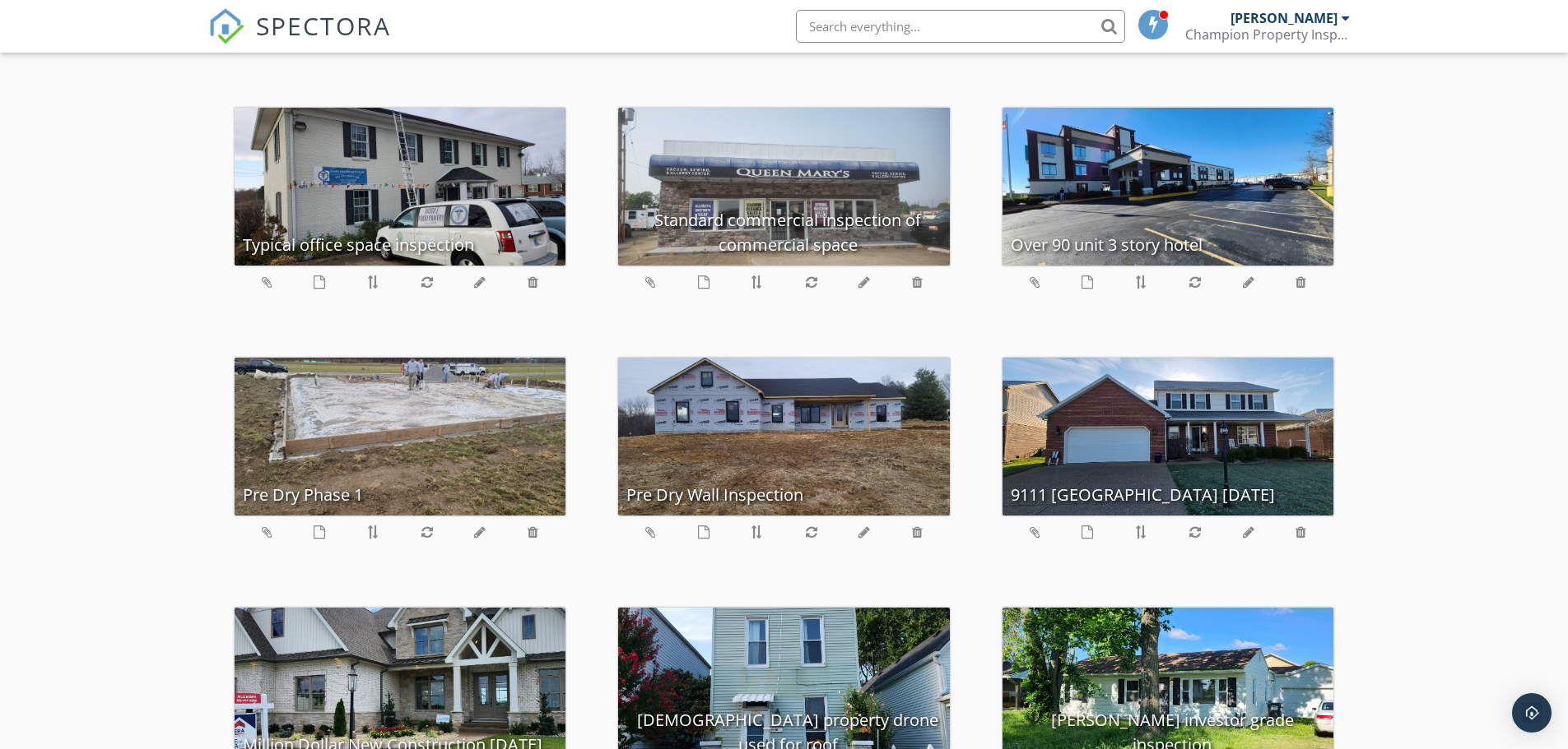
scroll to position [4279, 0]
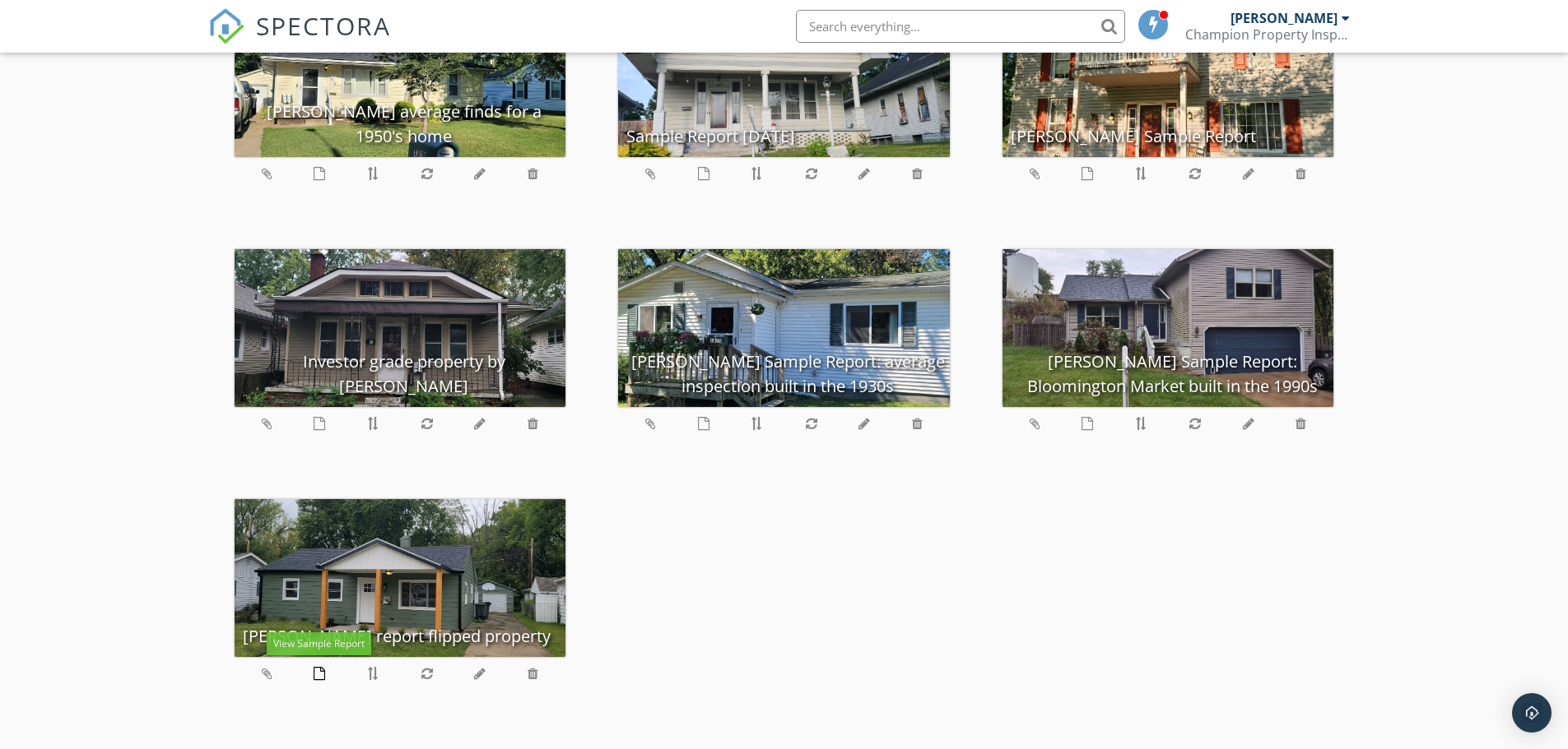
click at [323, 679] on icon at bounding box center [319, 673] width 11 height 13
